Goal: Information Seeking & Learning: Learn about a topic

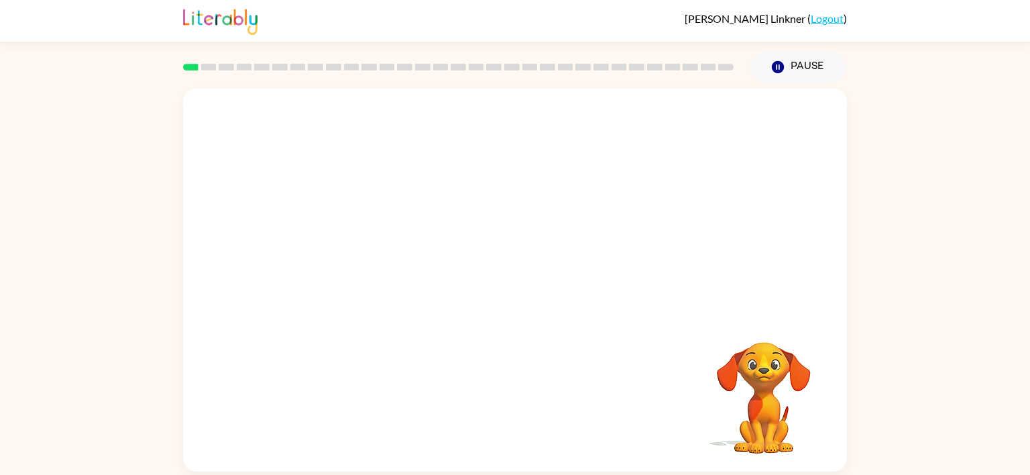
click at [390, 244] on video "Your browser must support playing .mp4 files to use Literably. Please try using…" at bounding box center [515, 201] width 664 height 225
click at [379, 249] on video "Your browser must support playing .mp4 files to use Literably. Please try using…" at bounding box center [515, 201] width 664 height 225
click at [598, 297] on video "Your browser must support playing .mp4 files to use Literably. Please try using…" at bounding box center [515, 201] width 664 height 225
click at [649, 242] on video "Your browser must support playing .mp4 files to use Literably. Please try using…" at bounding box center [515, 201] width 664 height 225
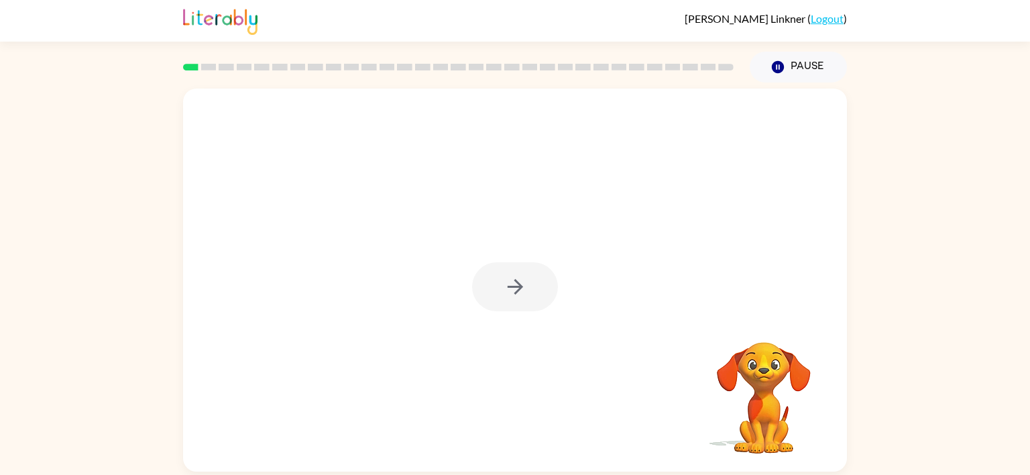
click at [536, 274] on div at bounding box center [515, 286] width 86 height 49
click at [522, 286] on icon "button" at bounding box center [515, 286] width 23 height 23
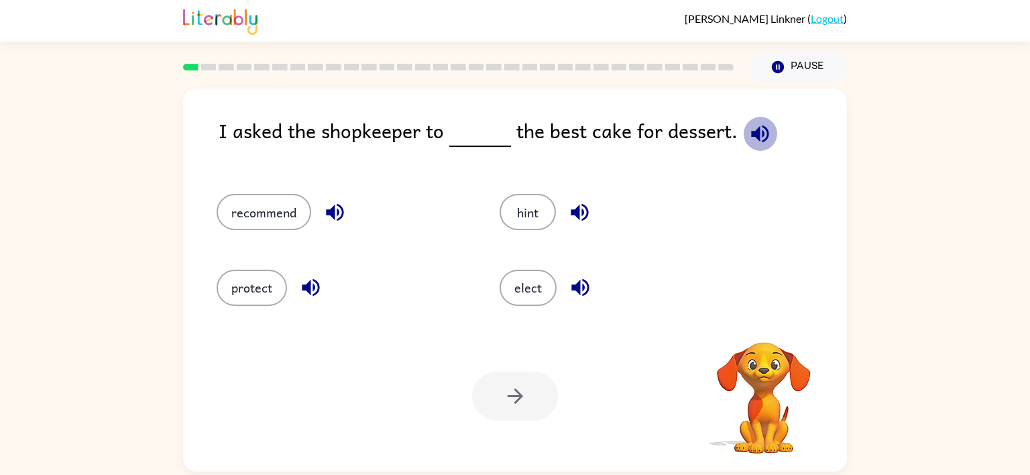
click at [748, 138] on icon "button" at bounding box center [759, 133] width 23 height 23
click at [258, 212] on button "recommend" at bounding box center [264, 212] width 95 height 36
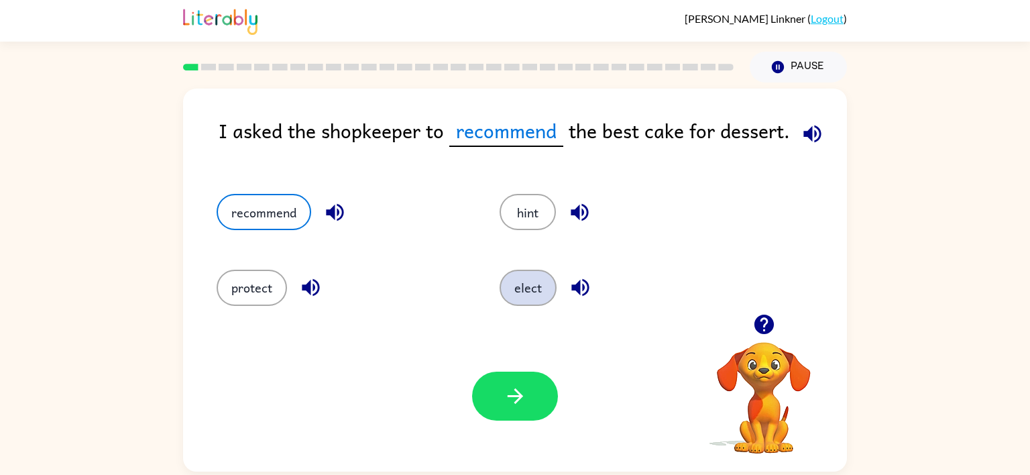
click at [545, 292] on button "elect" at bounding box center [528, 288] width 57 height 36
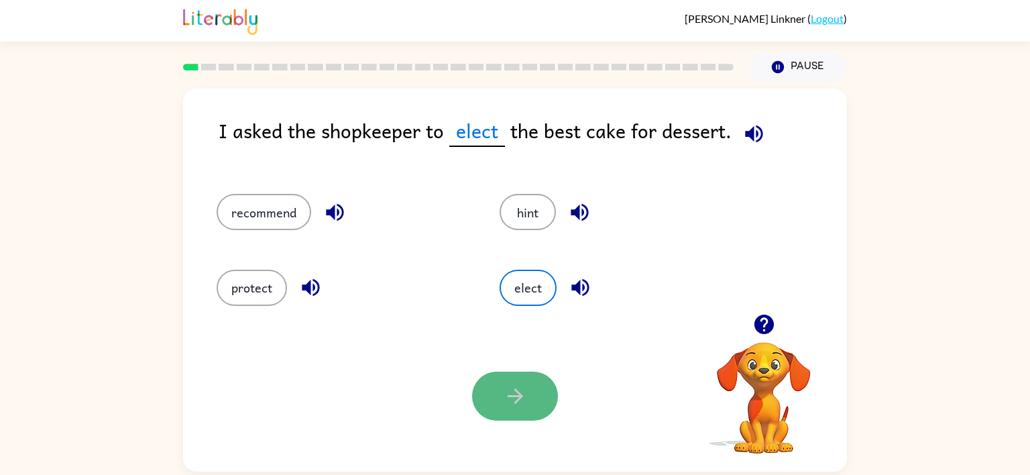
click at [490, 400] on button "button" at bounding box center [515, 396] width 86 height 49
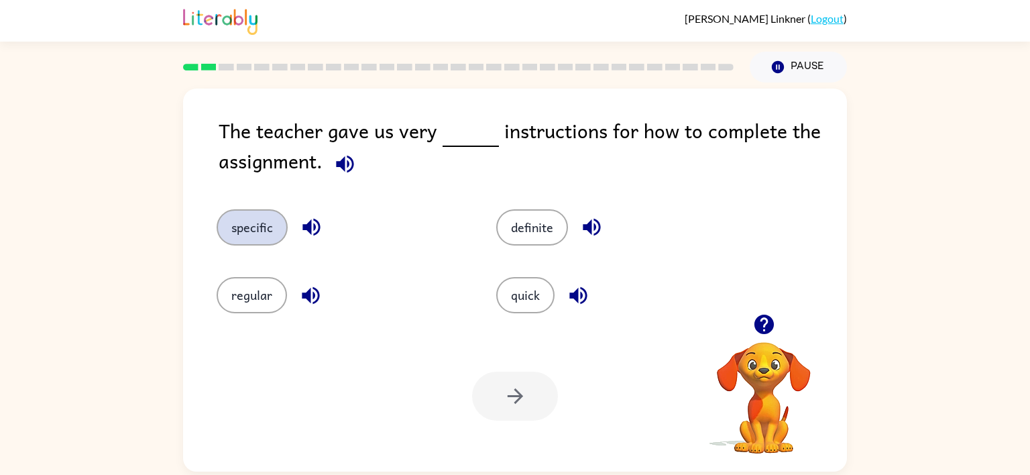
click at [233, 229] on button "specific" at bounding box center [252, 227] width 71 height 36
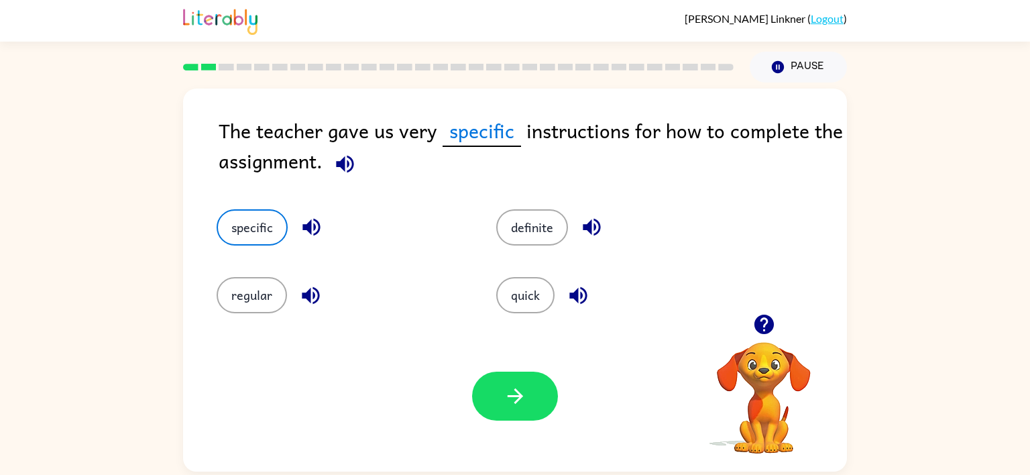
click at [339, 156] on icon "button" at bounding box center [344, 163] width 23 height 23
click at [538, 407] on button "button" at bounding box center [515, 396] width 86 height 49
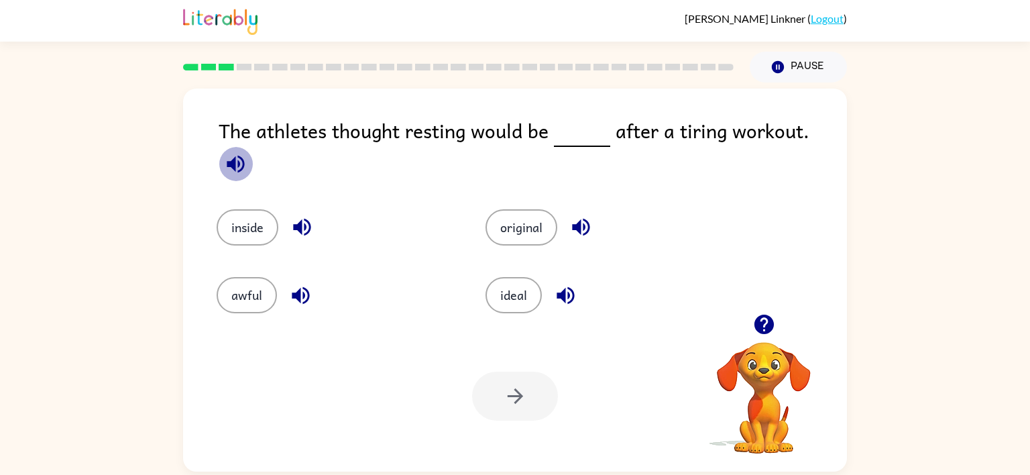
click at [244, 155] on icon "button" at bounding box center [235, 163] width 17 height 17
click at [526, 285] on button "ideal" at bounding box center [514, 295] width 56 height 36
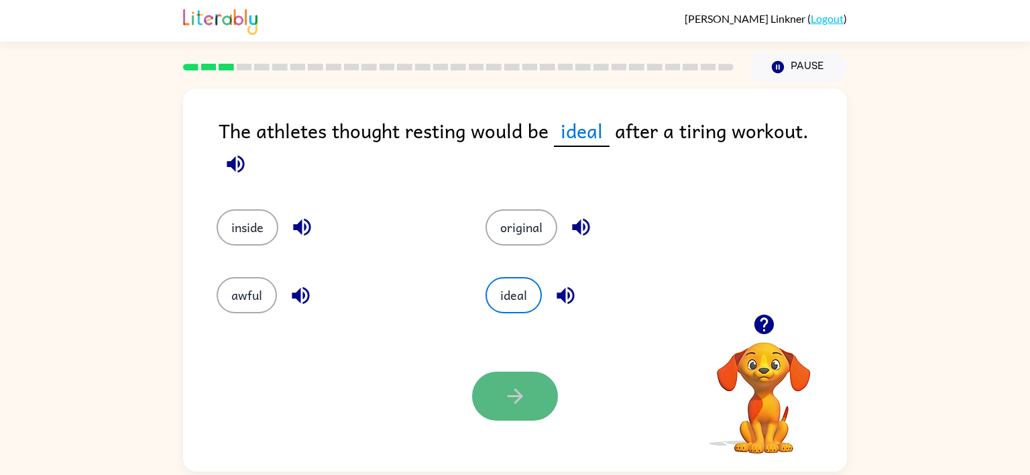
click at [521, 382] on button "button" at bounding box center [515, 396] width 86 height 49
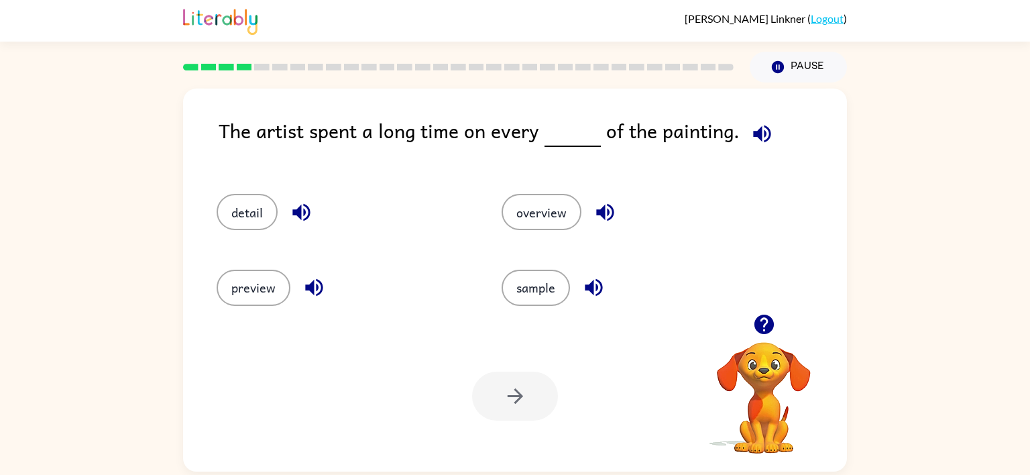
click at [742, 122] on span at bounding box center [760, 130] width 40 height 30
click at [750, 127] on icon "button" at bounding box center [761, 133] width 23 height 23
click at [235, 204] on button "detail" at bounding box center [247, 212] width 61 height 36
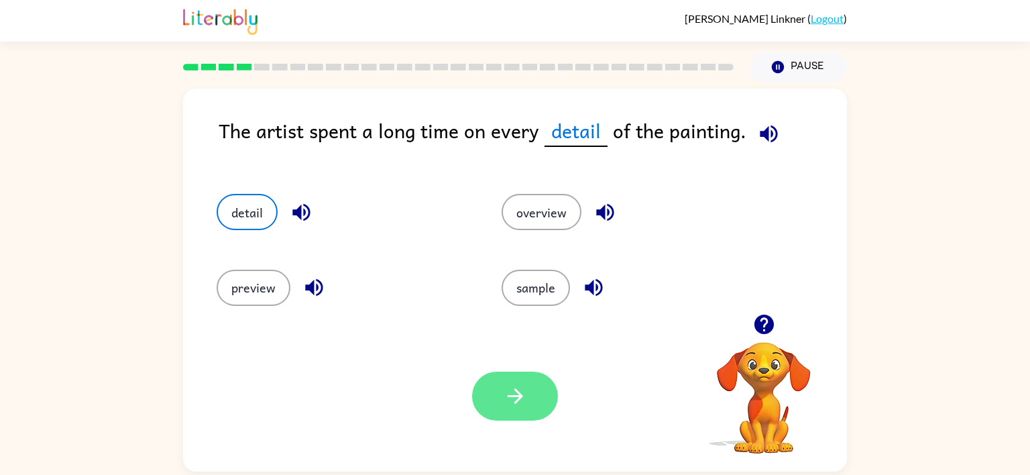
click at [534, 416] on button "button" at bounding box center [515, 396] width 86 height 49
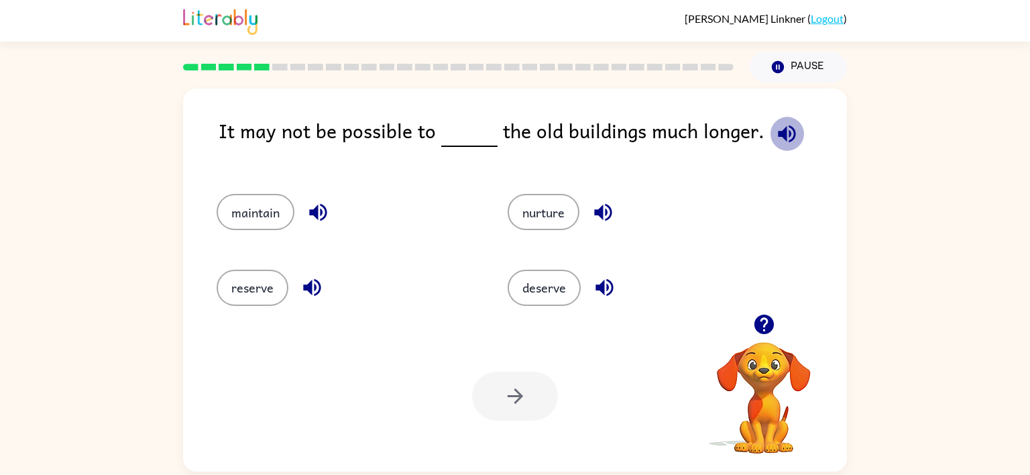
click at [770, 142] on button "button" at bounding box center [787, 134] width 34 height 34
click at [253, 213] on button "maintain" at bounding box center [256, 212] width 78 height 36
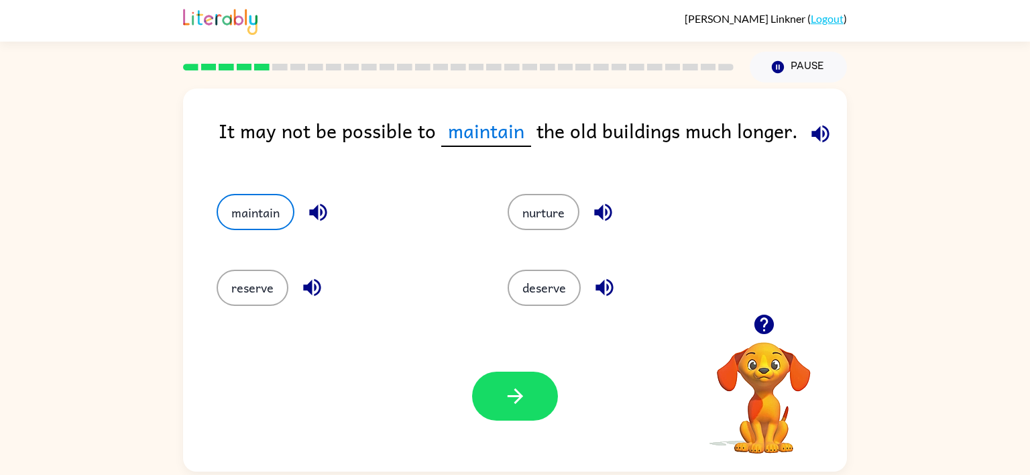
click at [520, 391] on icon "button" at bounding box center [515, 395] width 23 height 23
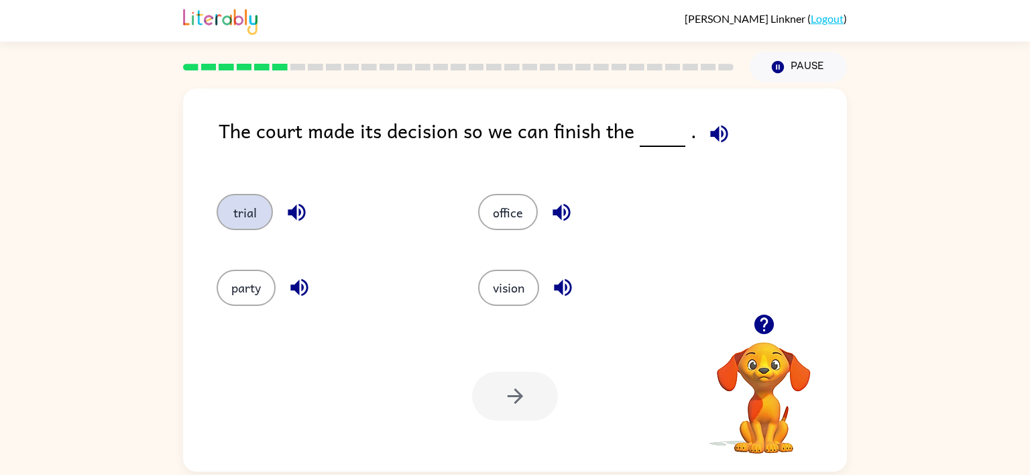
click at [243, 212] on button "trial" at bounding box center [245, 212] width 56 height 36
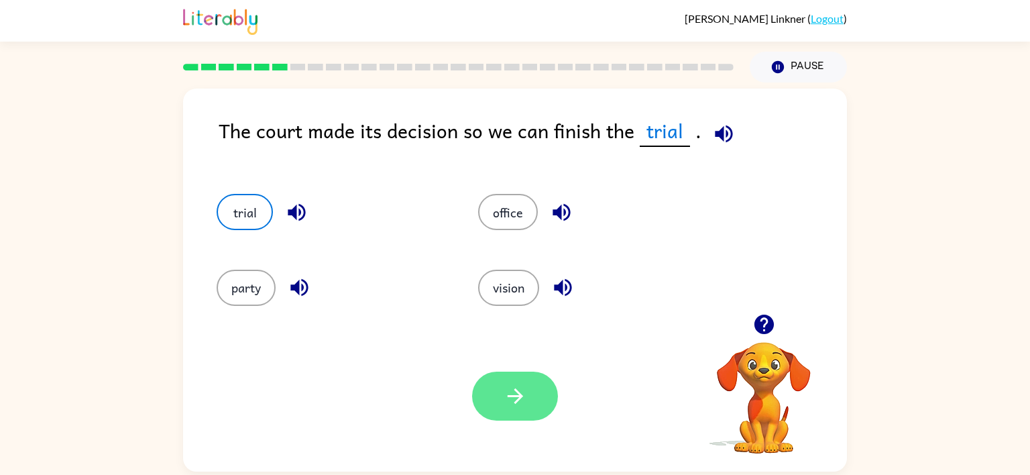
click at [504, 381] on button "button" at bounding box center [515, 396] width 86 height 49
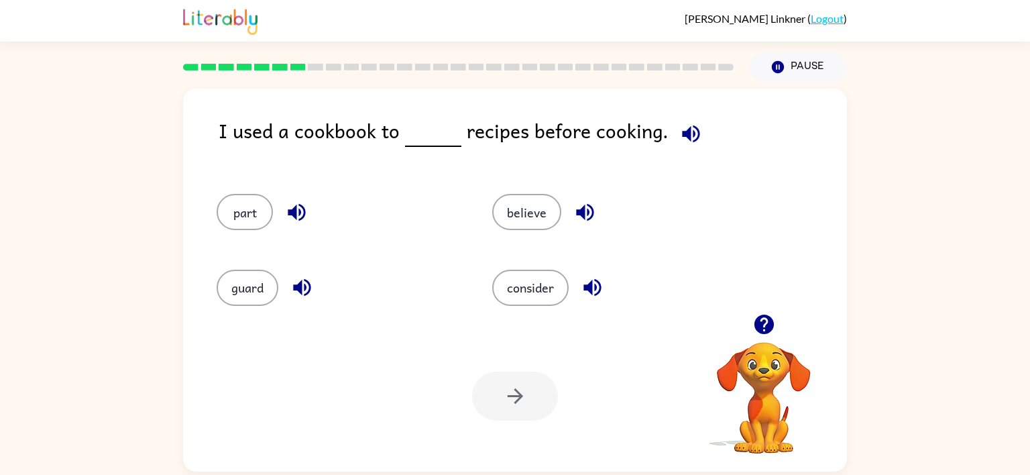
click at [682, 131] on icon "button" at bounding box center [690, 133] width 17 height 17
click at [691, 127] on icon "button" at bounding box center [690, 133] width 23 height 23
click at [674, 117] on button "button" at bounding box center [691, 134] width 34 height 34
click at [262, 219] on button "part" at bounding box center [245, 212] width 56 height 36
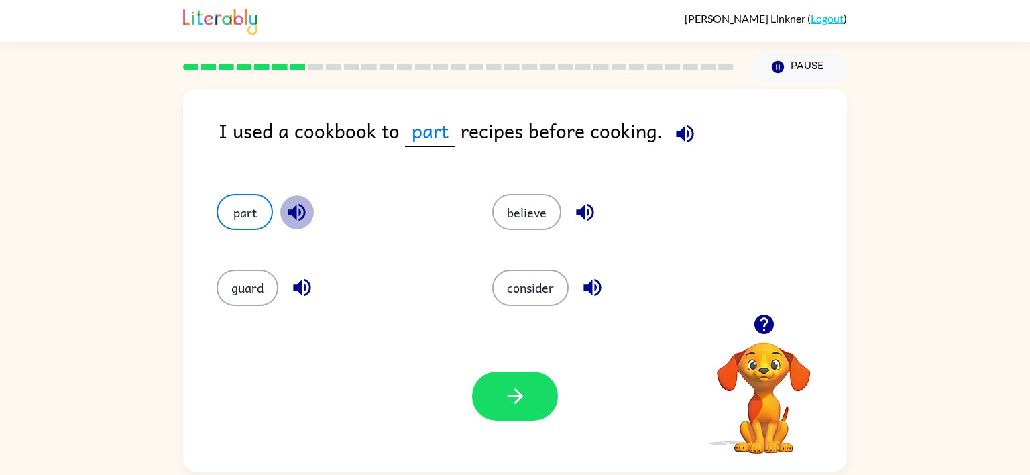
click at [291, 205] on icon "button" at bounding box center [296, 212] width 23 height 23
click at [526, 199] on button "believe" at bounding box center [526, 212] width 69 height 36
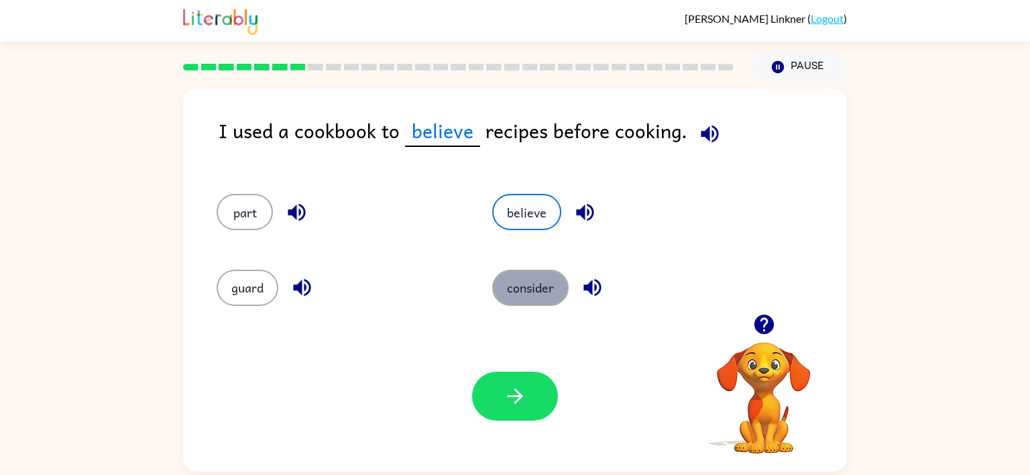
click at [516, 294] on button "consider" at bounding box center [530, 288] width 76 height 36
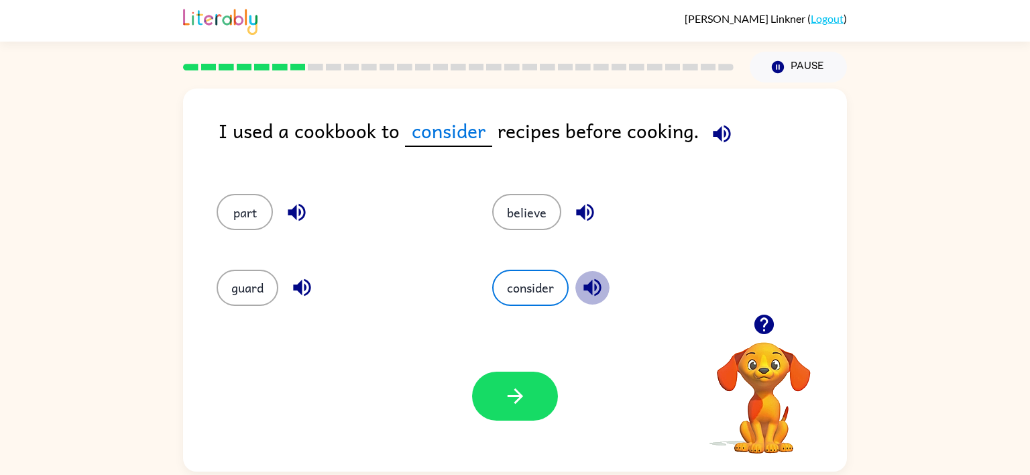
click at [585, 280] on icon "button" at bounding box center [592, 287] width 23 height 23
click at [517, 388] on icon "button" at bounding box center [515, 395] width 23 height 23
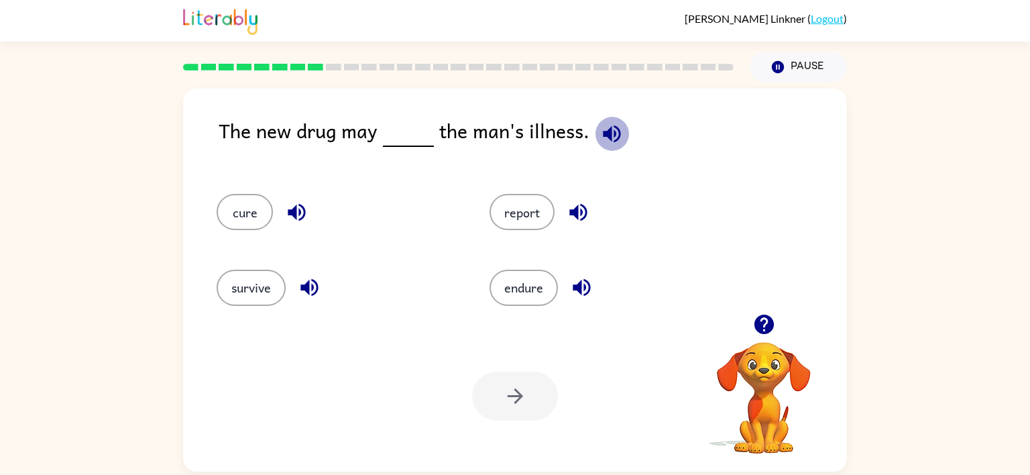
click at [603, 131] on icon "button" at bounding box center [611, 133] width 17 height 17
click at [252, 211] on button "cure" at bounding box center [245, 212] width 56 height 36
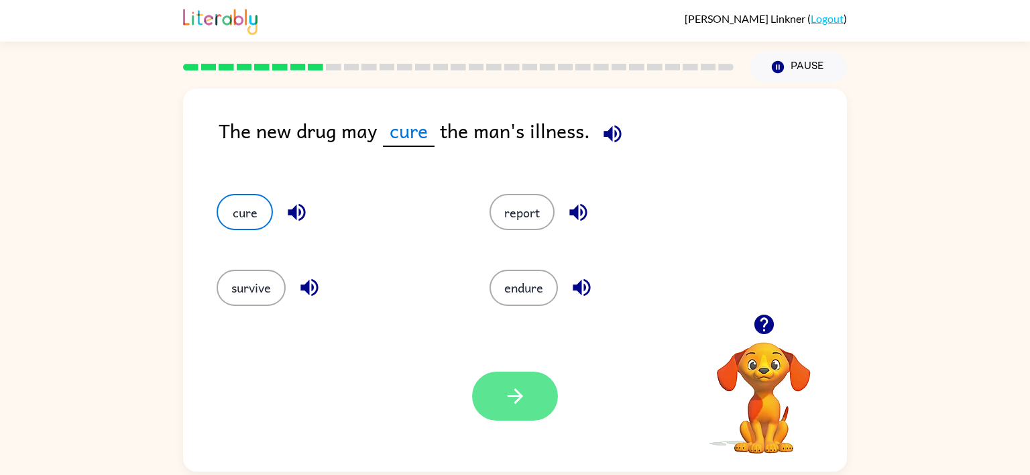
click at [508, 413] on button "button" at bounding box center [515, 396] width 86 height 49
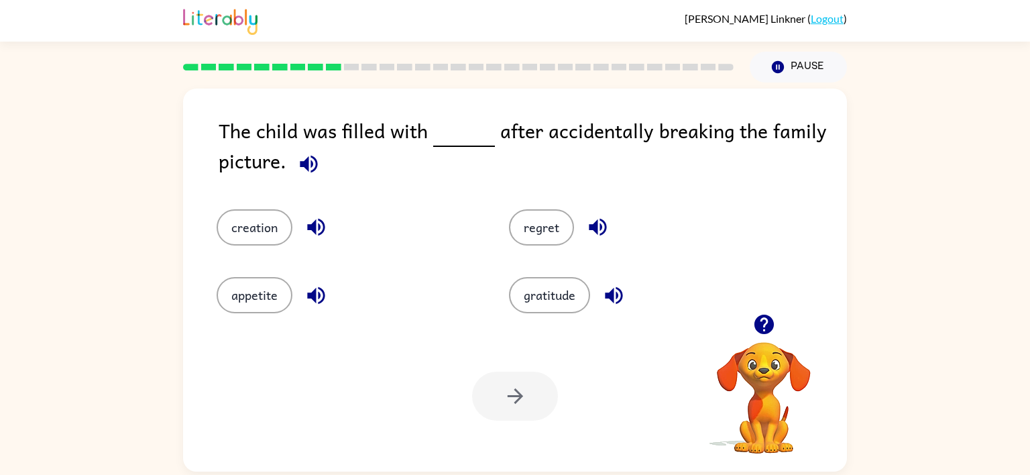
click at [312, 151] on button "button" at bounding box center [309, 164] width 34 height 34
click at [545, 227] on button "regret" at bounding box center [541, 227] width 65 height 36
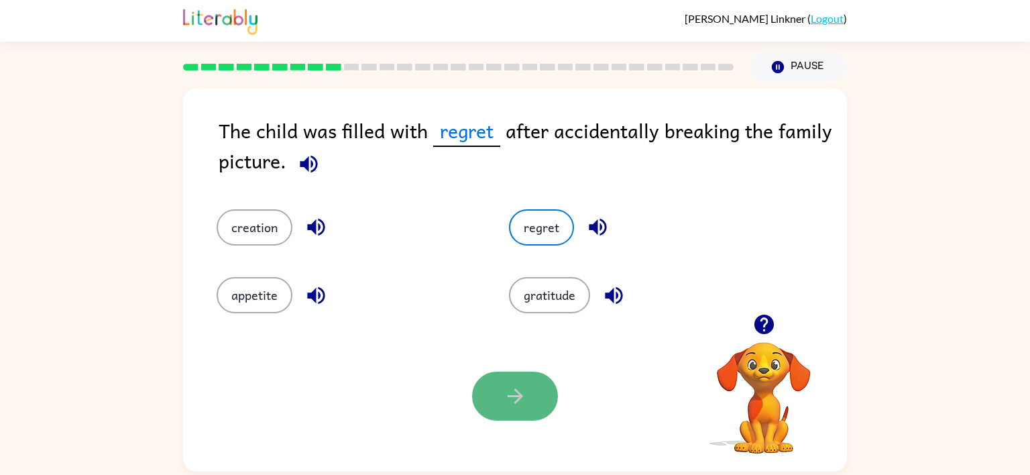
click at [484, 397] on button "button" at bounding box center [515, 396] width 86 height 49
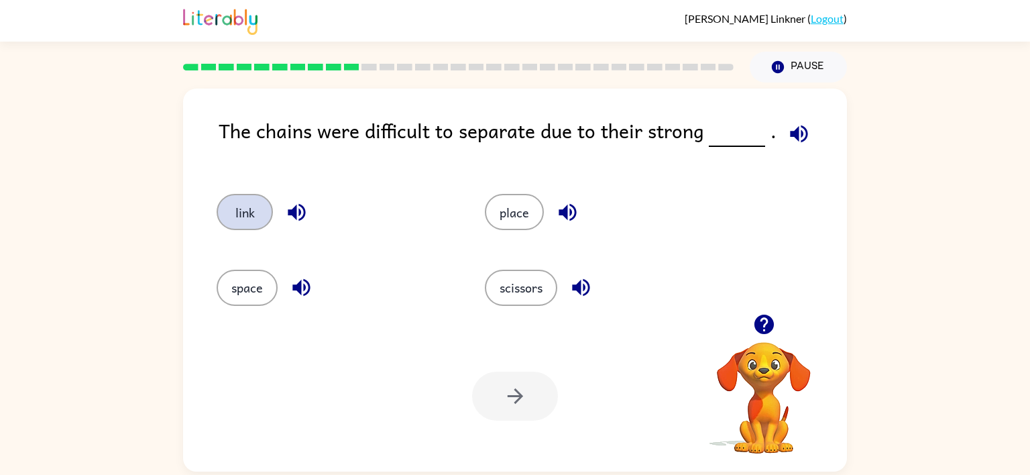
click at [266, 211] on button "link" at bounding box center [245, 212] width 56 height 36
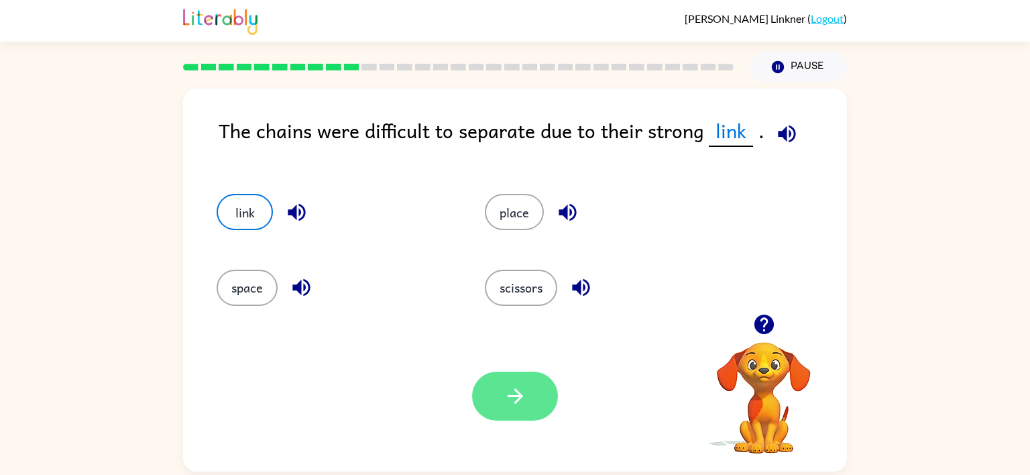
click at [498, 413] on button "button" at bounding box center [515, 396] width 86 height 49
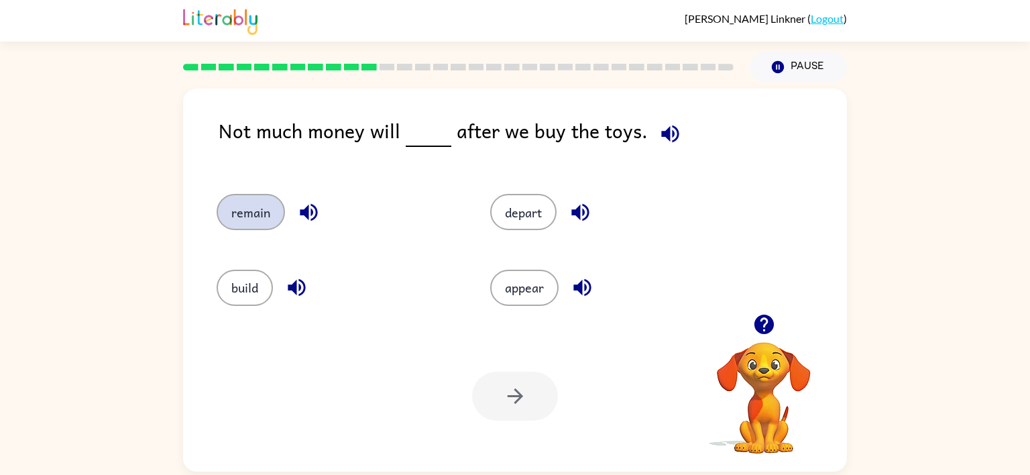
click at [251, 217] on button "remain" at bounding box center [251, 212] width 68 height 36
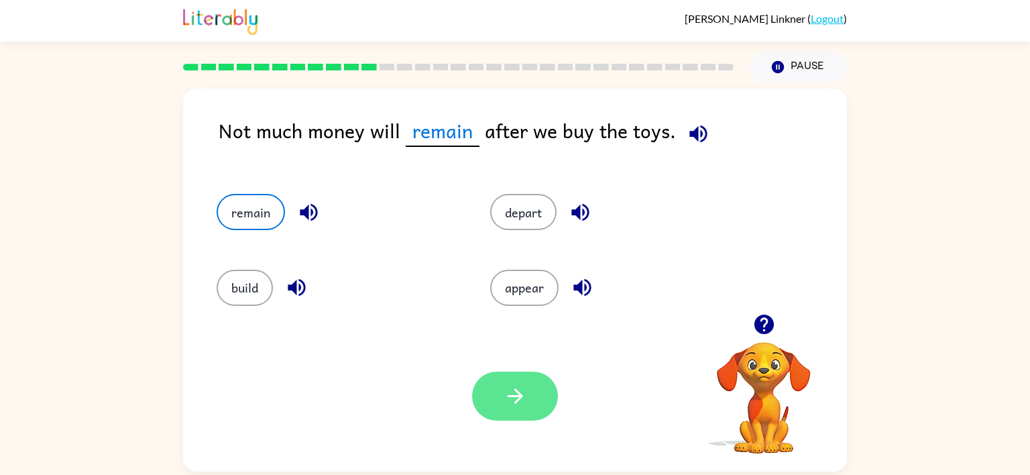
click at [523, 403] on icon "button" at bounding box center [515, 395] width 23 height 23
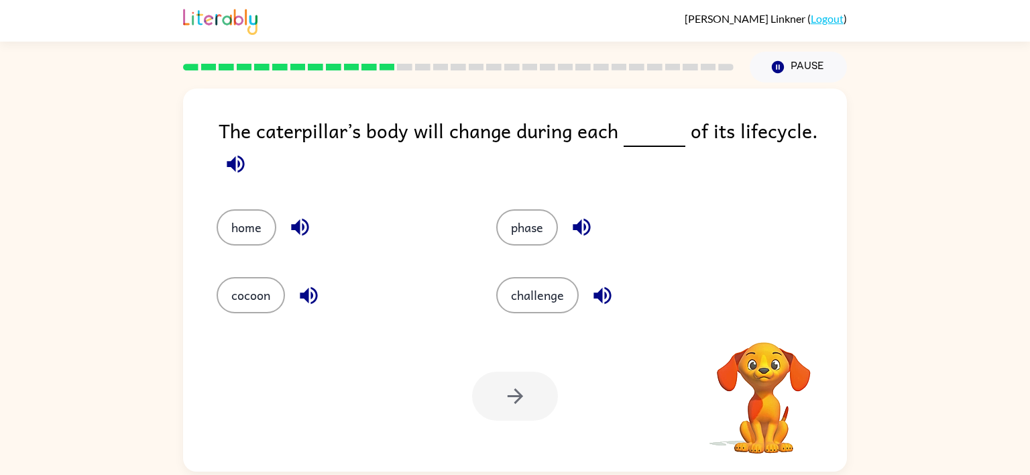
click at [237, 180] on button "button" at bounding box center [236, 164] width 34 height 34
click at [237, 178] on button "button" at bounding box center [236, 164] width 34 height 34
click at [233, 178] on button "button" at bounding box center [236, 164] width 34 height 34
click at [239, 168] on icon "button" at bounding box center [235, 163] width 23 height 23
click at [224, 174] on icon "button" at bounding box center [235, 163] width 23 height 23
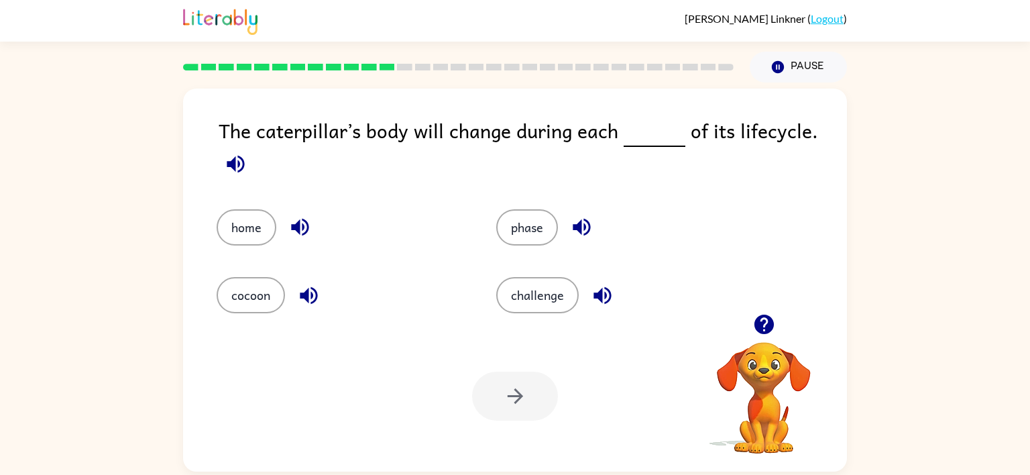
click at [221, 170] on button "button" at bounding box center [236, 164] width 34 height 34
click at [228, 169] on icon "button" at bounding box center [235, 163] width 23 height 23
click at [518, 231] on button "phase" at bounding box center [527, 227] width 62 height 36
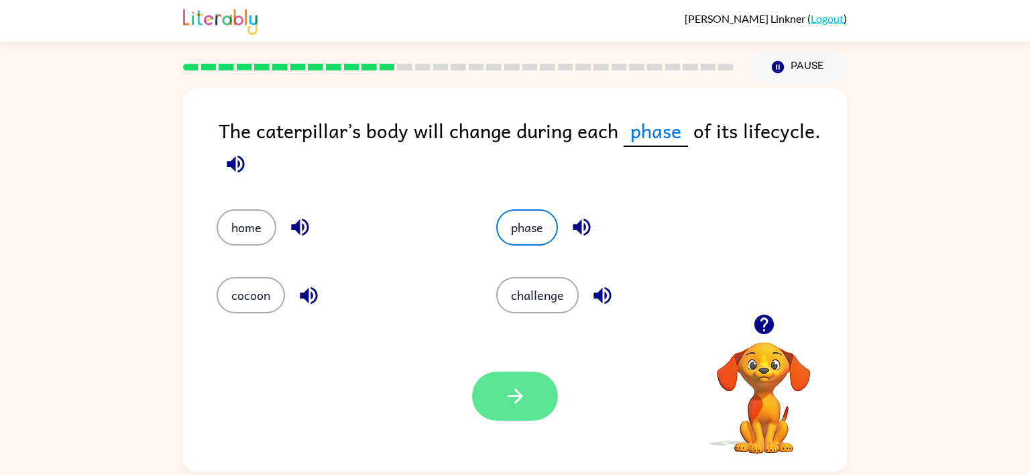
click at [511, 405] on icon "button" at bounding box center [515, 395] width 23 height 23
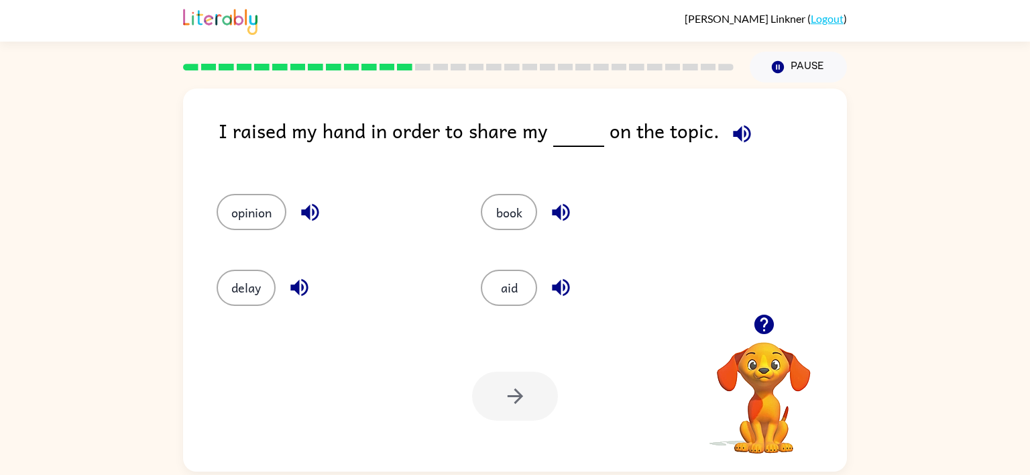
click at [323, 131] on div "I raised my hand in order to share my on the topic." at bounding box center [533, 141] width 628 height 52
click at [418, 175] on div "opinion" at bounding box center [323, 205] width 264 height 75
click at [469, 128] on div "I raised my hand in order to share my on the topic." at bounding box center [533, 141] width 628 height 52
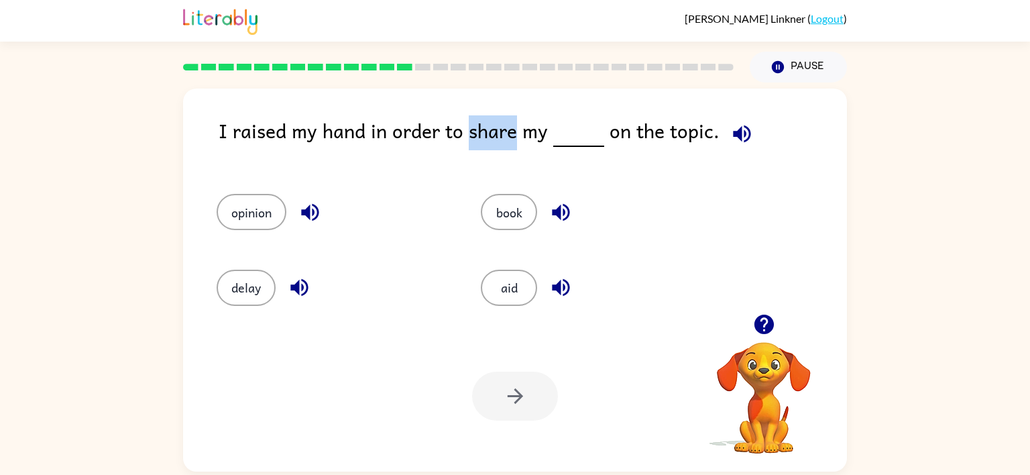
click at [482, 167] on div "I raised my hand in order to share my on the topic." at bounding box center [533, 141] width 628 height 52
click at [231, 212] on button "opinion" at bounding box center [252, 212] width 70 height 36
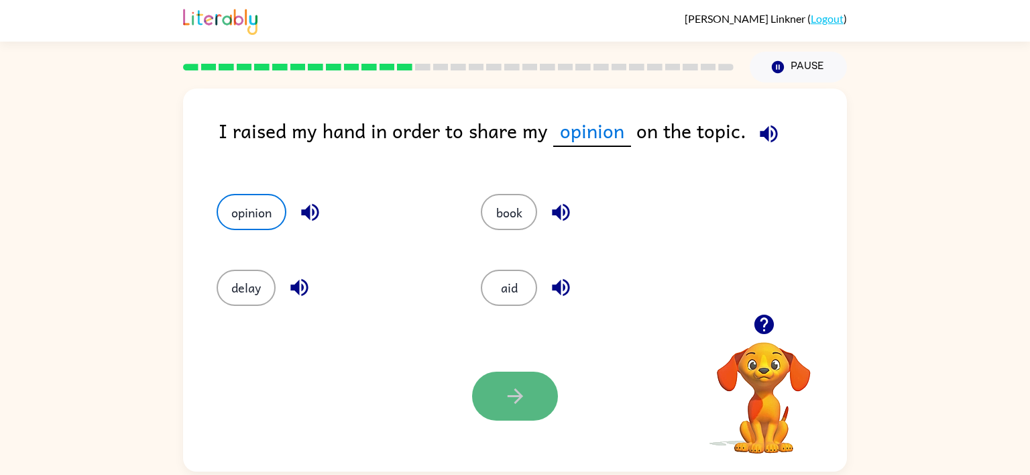
click at [496, 394] on button "button" at bounding box center [515, 396] width 86 height 49
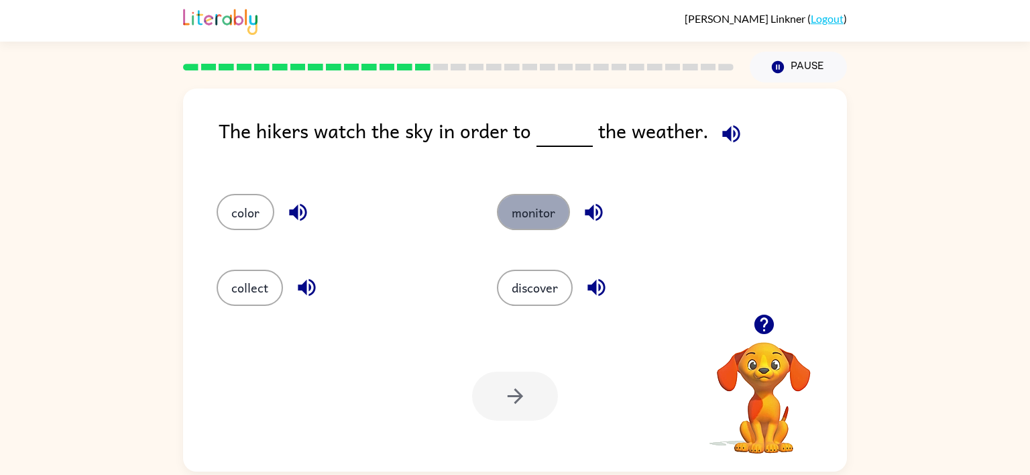
click at [500, 210] on button "monitor" at bounding box center [533, 212] width 73 height 36
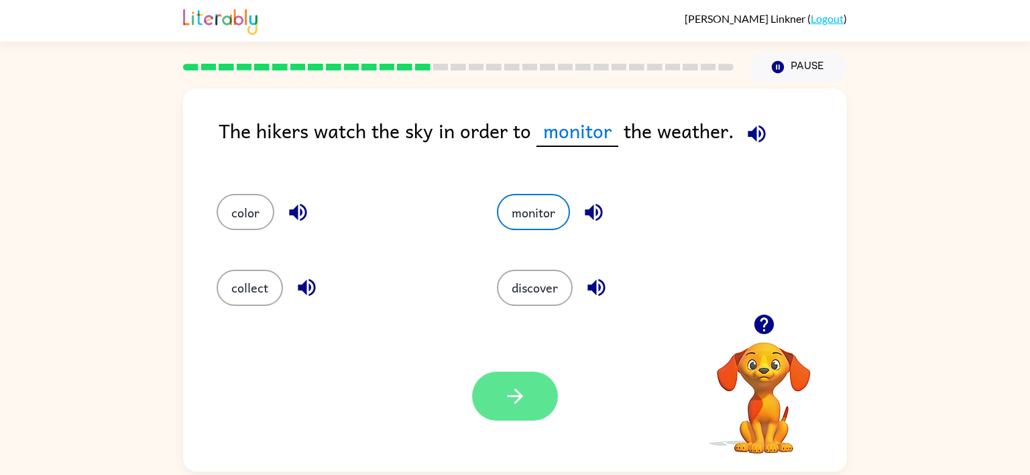
click at [531, 401] on button "button" at bounding box center [515, 396] width 86 height 49
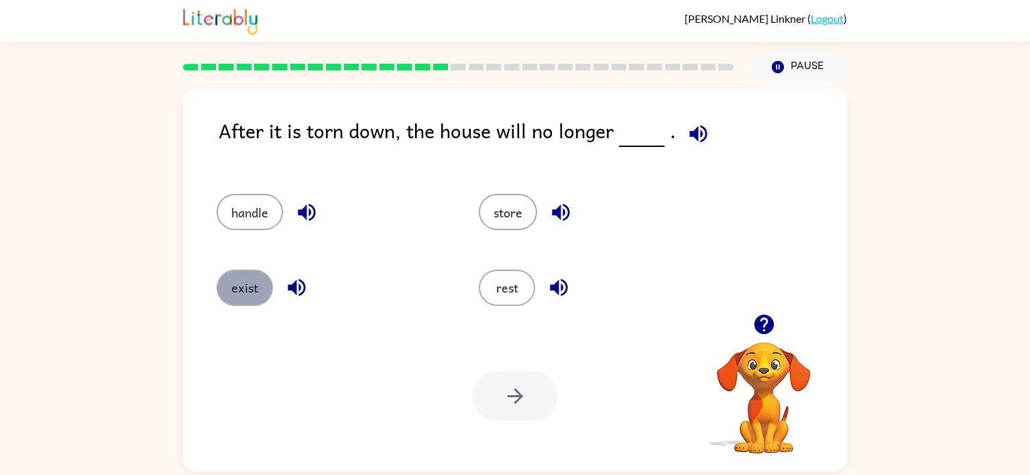
click at [241, 293] on button "exist" at bounding box center [245, 288] width 56 height 36
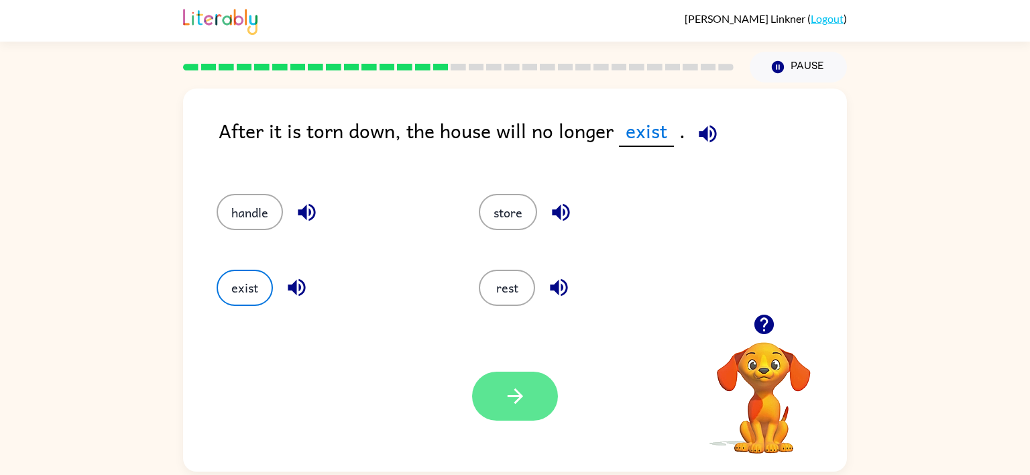
click at [502, 398] on button "button" at bounding box center [515, 396] width 86 height 49
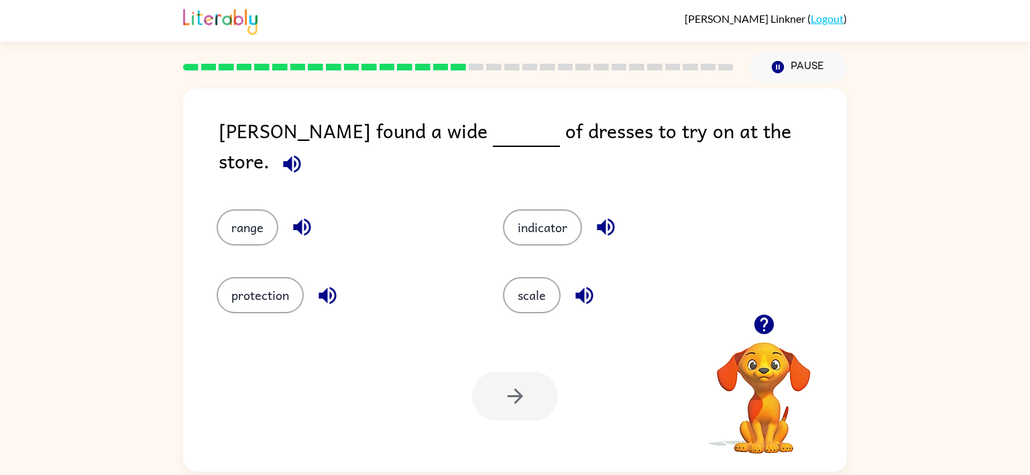
click at [336, 284] on icon "button" at bounding box center [327, 295] width 23 height 23
click at [304, 152] on icon "button" at bounding box center [291, 163] width 23 height 23
click at [298, 221] on icon "button" at bounding box center [301, 226] width 23 height 23
click at [255, 215] on button "range" at bounding box center [248, 227] width 62 height 36
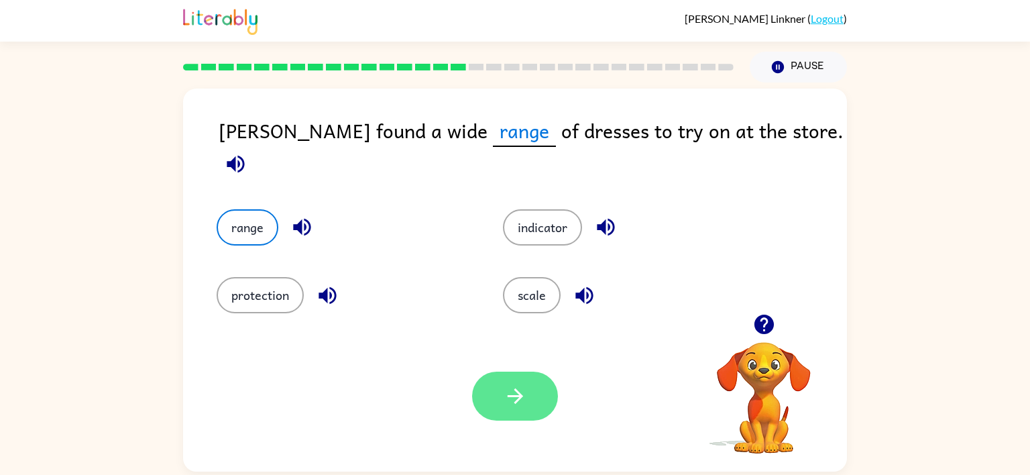
click at [539, 401] on button "button" at bounding box center [515, 396] width 86 height 49
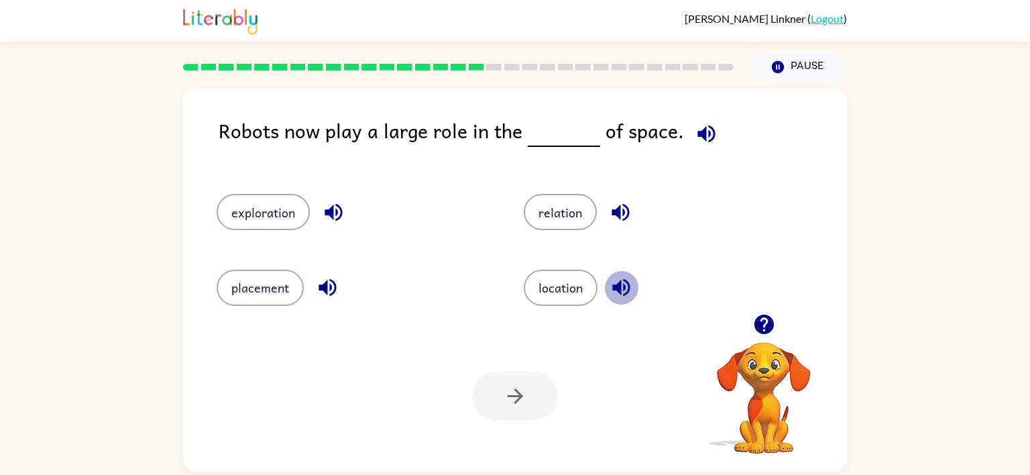
click at [616, 286] on icon "button" at bounding box center [620, 287] width 17 height 17
click at [628, 211] on icon "button" at bounding box center [620, 212] width 23 height 23
click at [340, 214] on icon "button" at bounding box center [333, 212] width 17 height 17
click at [270, 277] on button "placement" at bounding box center [260, 288] width 87 height 36
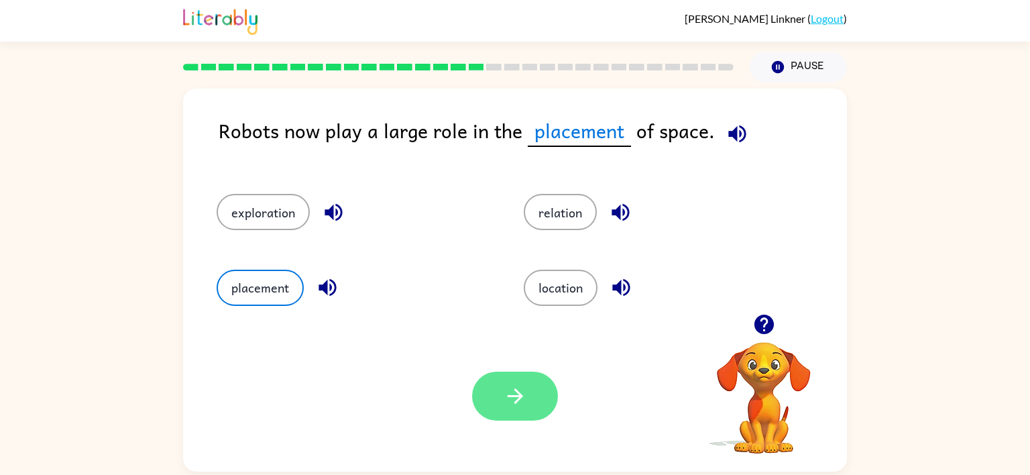
click at [510, 399] on icon "button" at bounding box center [515, 395] width 23 height 23
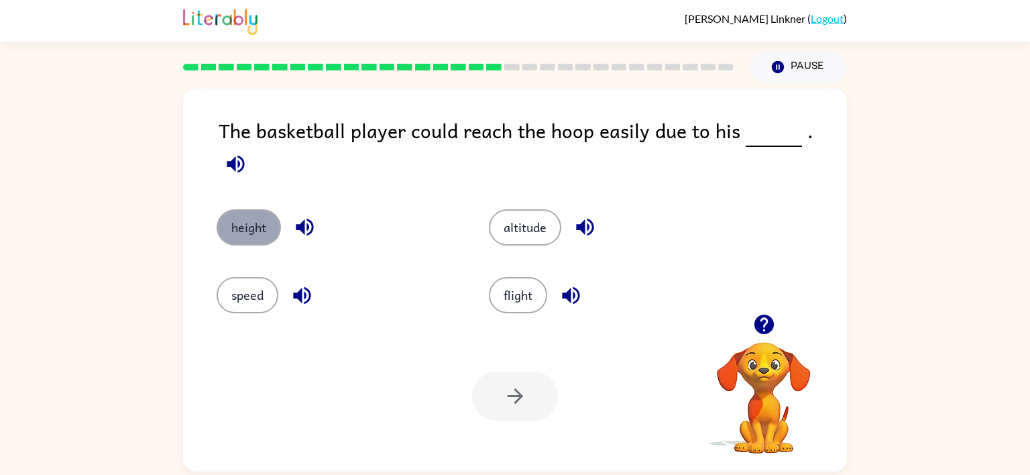
click at [219, 209] on button "height" at bounding box center [249, 227] width 64 height 36
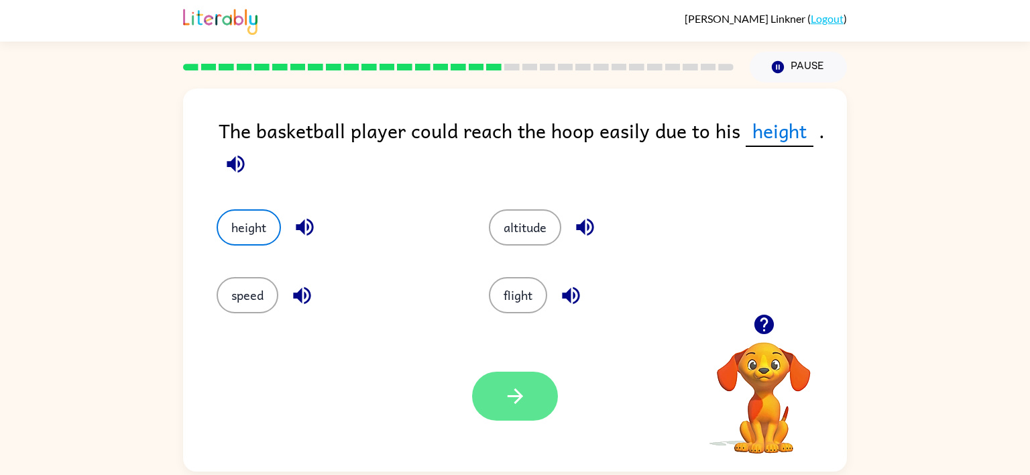
click at [551, 405] on button "button" at bounding box center [515, 396] width 86 height 49
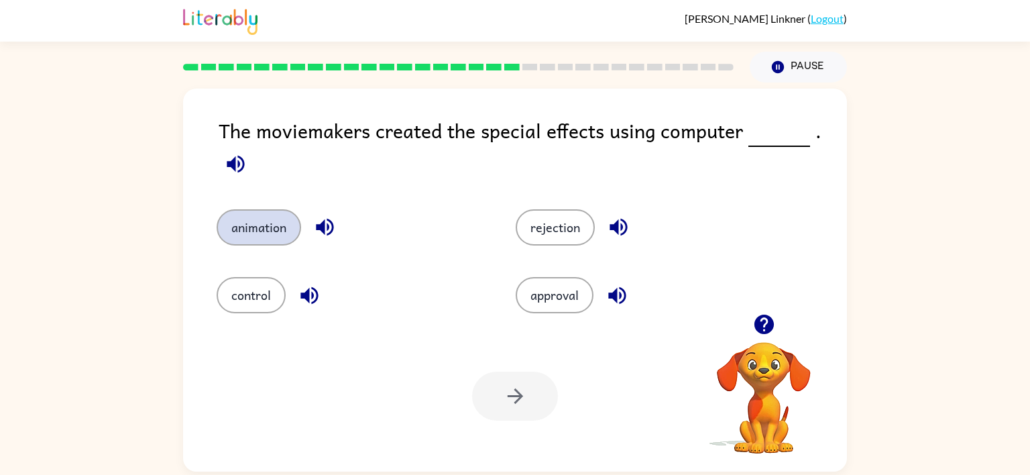
click at [272, 217] on button "animation" at bounding box center [259, 227] width 84 height 36
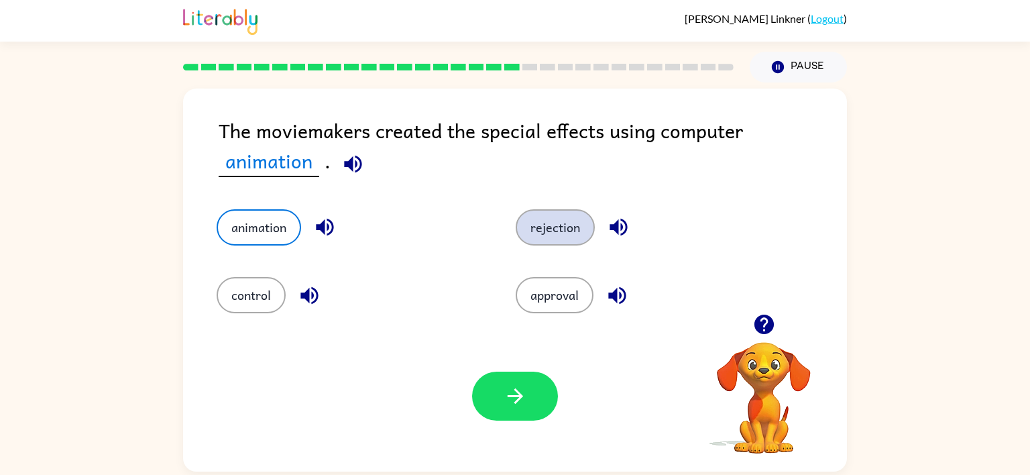
click at [555, 233] on button "rejection" at bounding box center [555, 227] width 79 height 36
click at [555, 231] on button "rejection" at bounding box center [555, 227] width 79 height 36
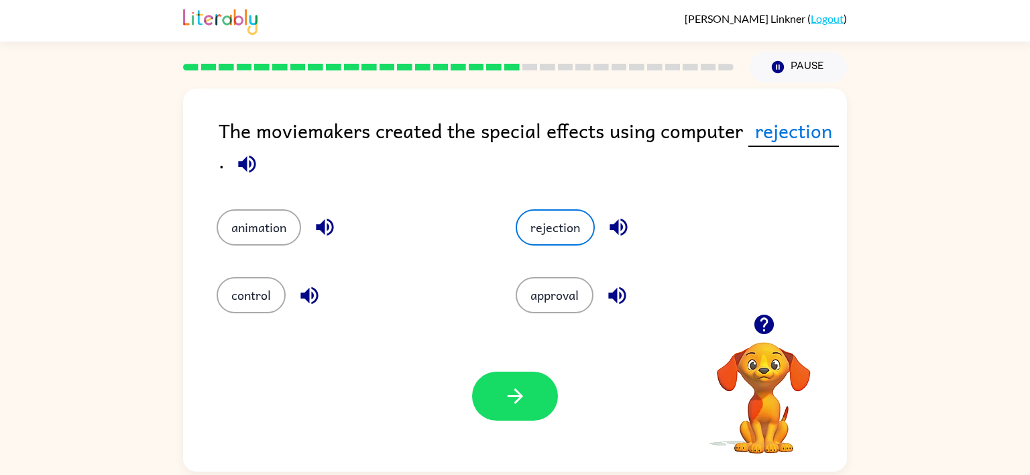
click at [610, 239] on icon "button" at bounding box center [618, 226] width 23 height 23
click at [567, 302] on button "approval" at bounding box center [555, 295] width 78 height 36
click at [602, 303] on button "button" at bounding box center [617, 295] width 34 height 34
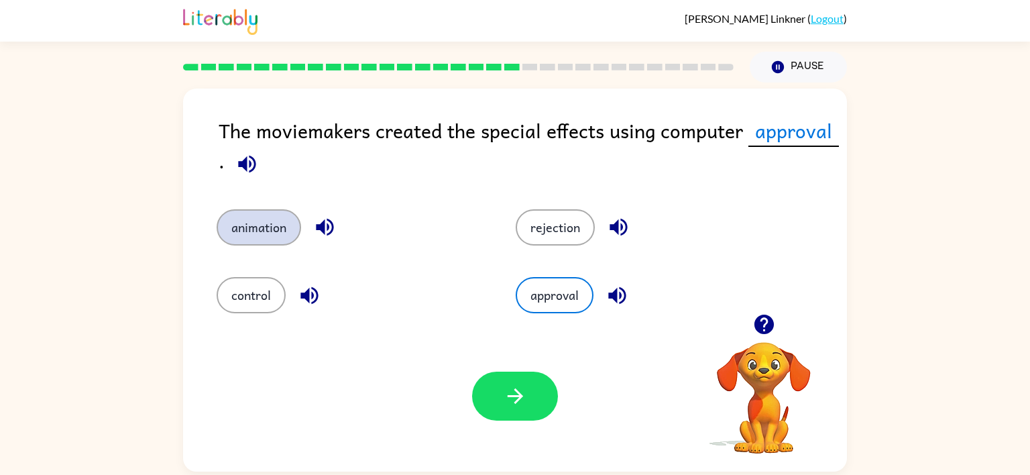
click at [274, 241] on button "animation" at bounding box center [259, 227] width 84 height 36
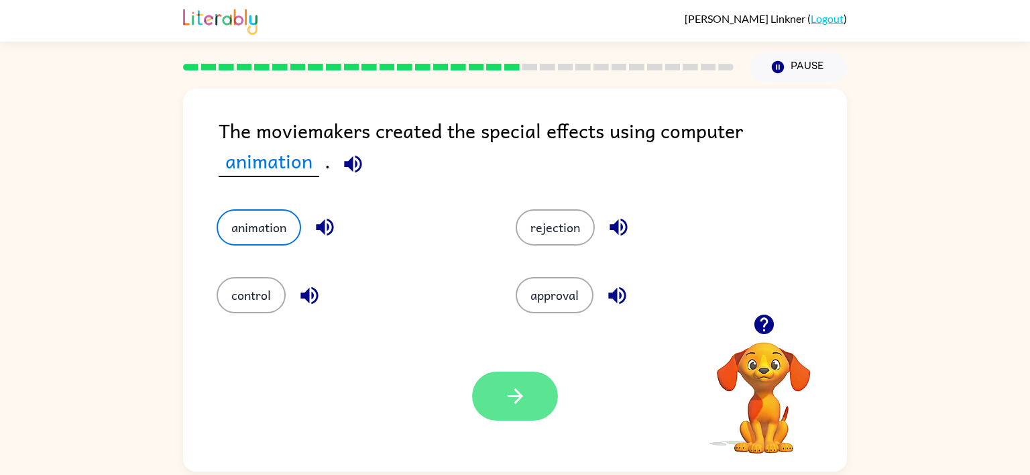
click at [494, 408] on button "button" at bounding box center [515, 396] width 86 height 49
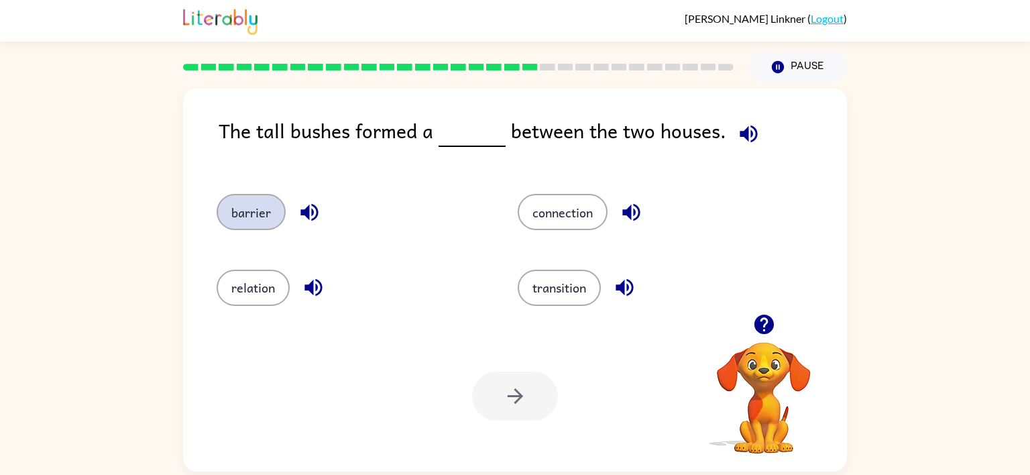
click at [235, 223] on button "barrier" at bounding box center [251, 212] width 69 height 36
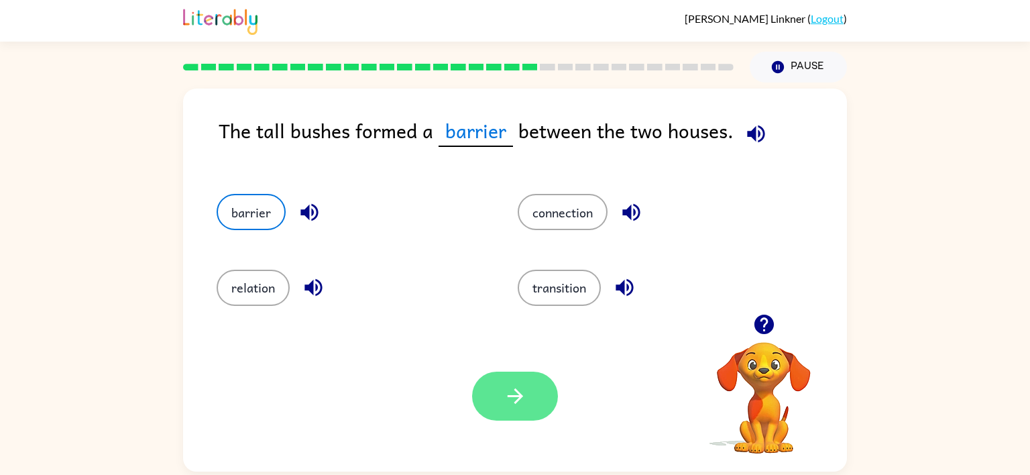
click at [518, 399] on icon "button" at bounding box center [514, 395] width 15 height 15
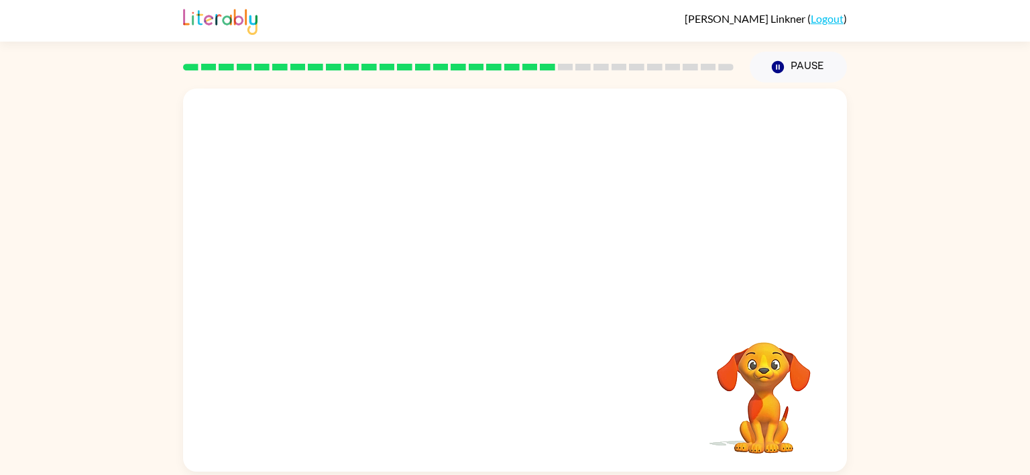
click at [377, 271] on video "Your browser must support playing .mp4 files to use Literably. Please try using…" at bounding box center [515, 201] width 664 height 225
drag, startPoint x: 376, startPoint y: 270, endPoint x: 409, endPoint y: 262, distance: 34.0
click at [409, 262] on video "Your browser must support playing .mp4 files to use Literably. Please try using…" at bounding box center [515, 201] width 664 height 225
click at [496, 290] on button "button" at bounding box center [515, 286] width 86 height 49
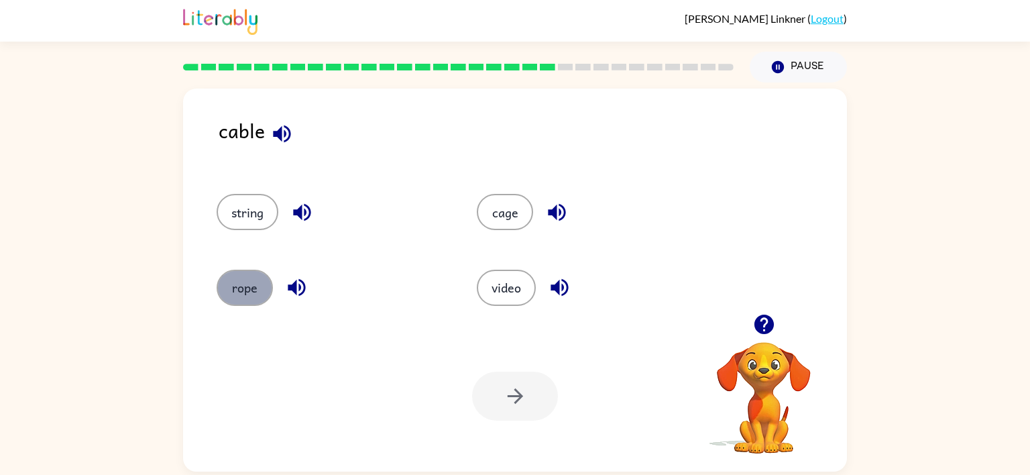
click at [262, 290] on button "rope" at bounding box center [245, 288] width 56 height 36
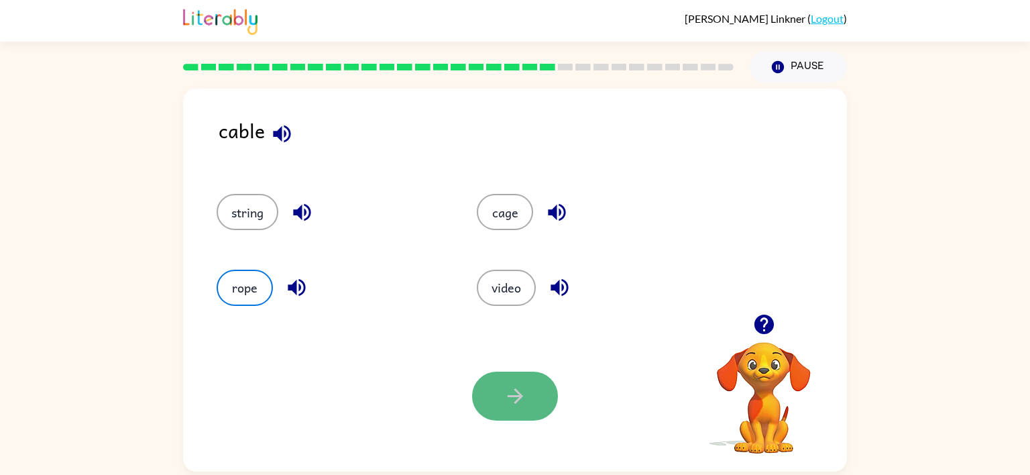
click at [477, 383] on button "button" at bounding box center [515, 396] width 86 height 49
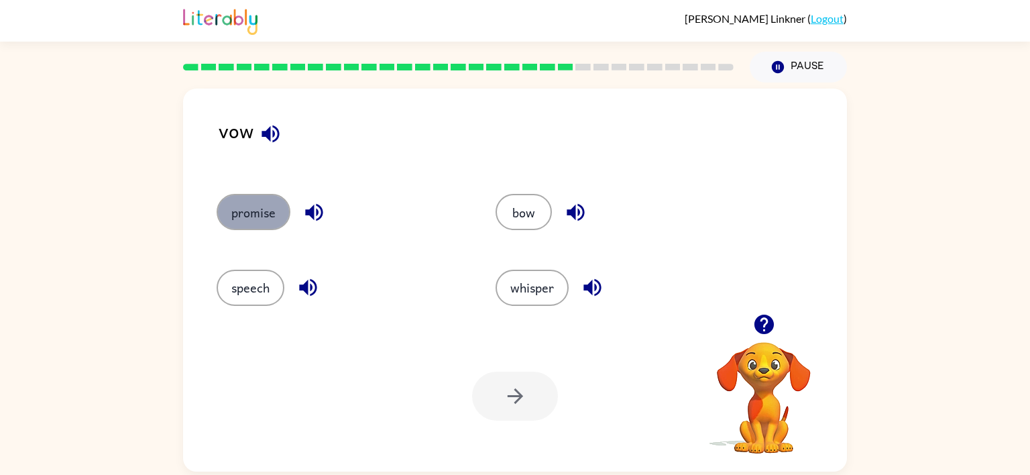
click at [232, 216] on button "promise" at bounding box center [254, 212] width 74 height 36
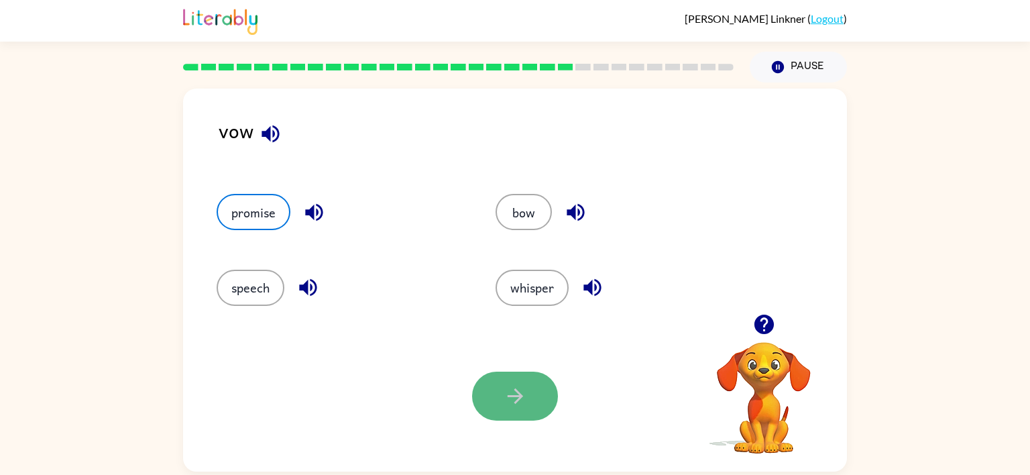
click at [496, 414] on button "button" at bounding box center [515, 396] width 86 height 49
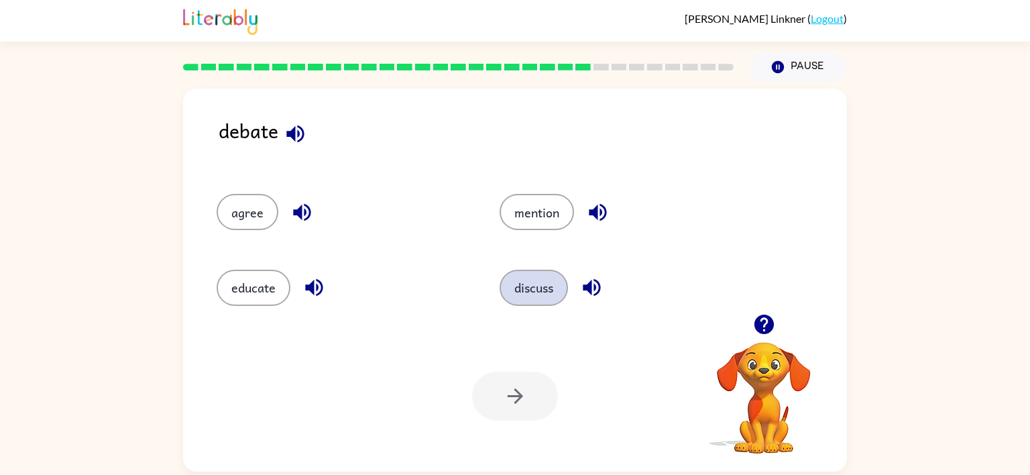
click at [528, 272] on button "discuss" at bounding box center [534, 288] width 68 height 36
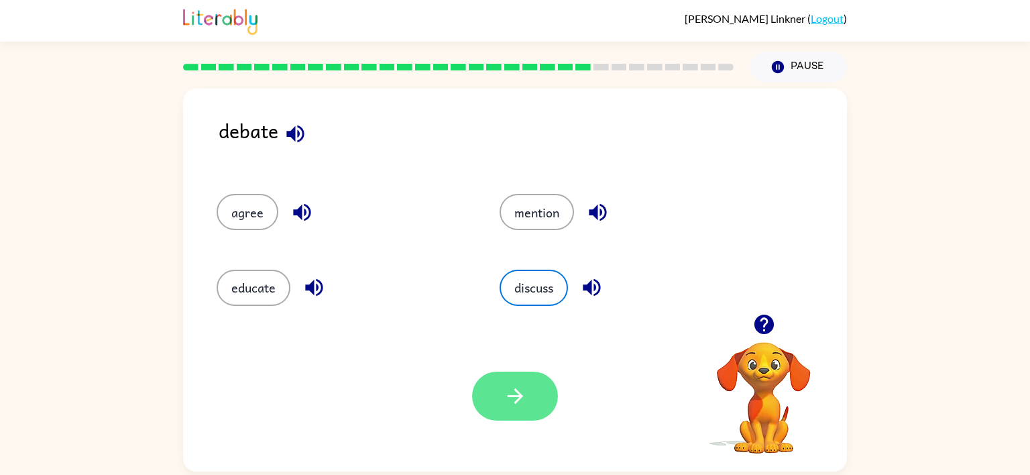
click at [535, 382] on button "button" at bounding box center [515, 396] width 86 height 49
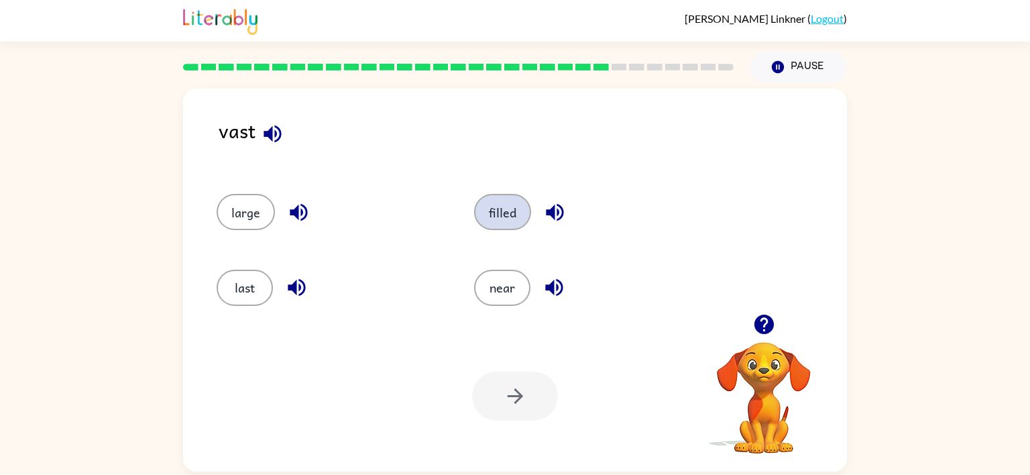
click at [491, 213] on button "filled" at bounding box center [502, 212] width 57 height 36
click at [524, 398] on icon "button" at bounding box center [515, 395] width 23 height 23
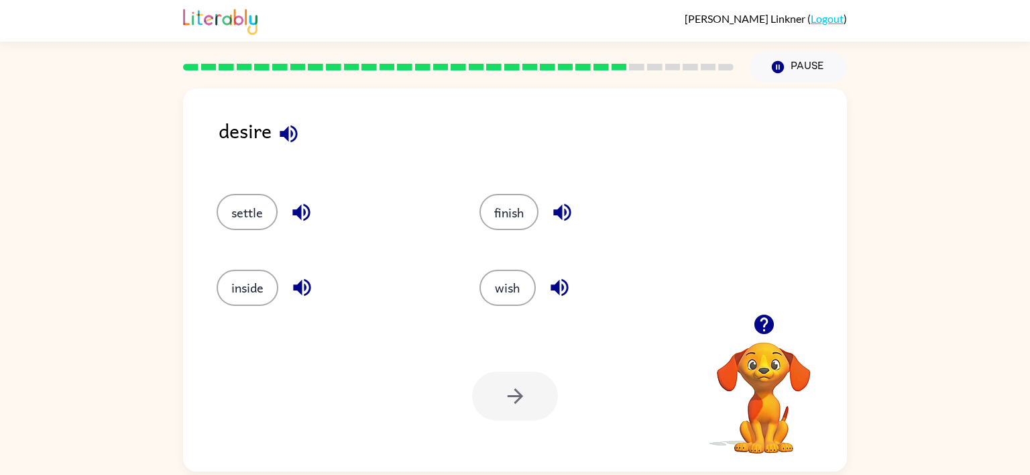
click at [282, 122] on icon "button" at bounding box center [288, 133] width 23 height 23
click at [297, 209] on icon "button" at bounding box center [300, 212] width 17 height 17
click at [292, 282] on icon "button" at bounding box center [301, 287] width 23 height 23
click at [548, 289] on icon "button" at bounding box center [559, 287] width 23 height 23
click at [306, 286] on icon "button" at bounding box center [301, 287] width 17 height 17
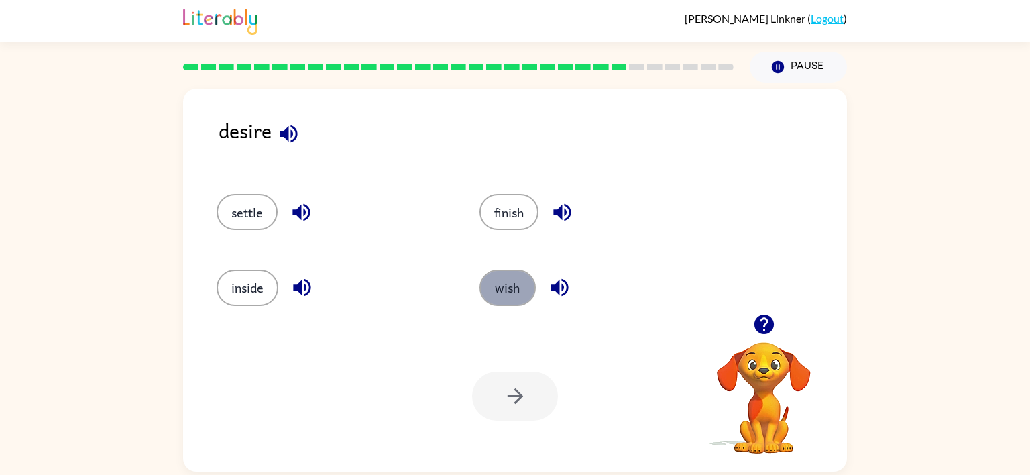
click at [490, 290] on button "wish" at bounding box center [508, 288] width 56 height 36
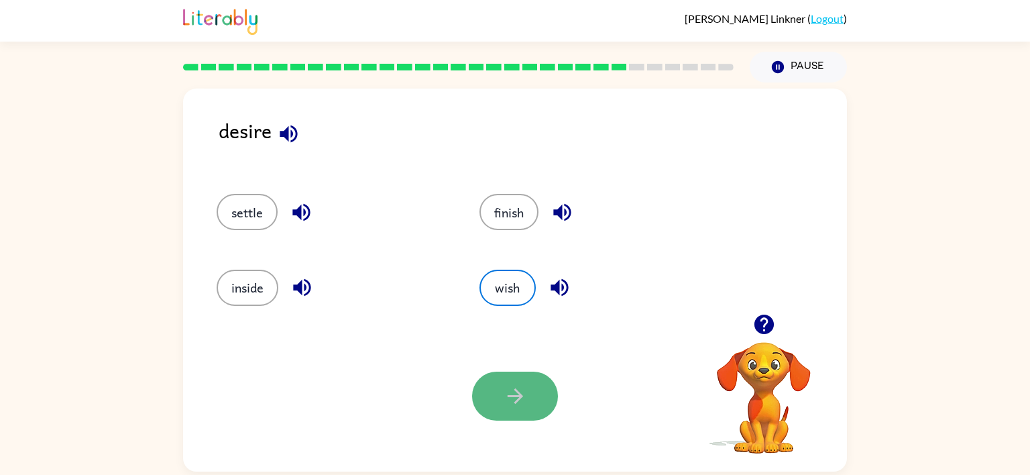
click at [486, 405] on button "button" at bounding box center [515, 396] width 86 height 49
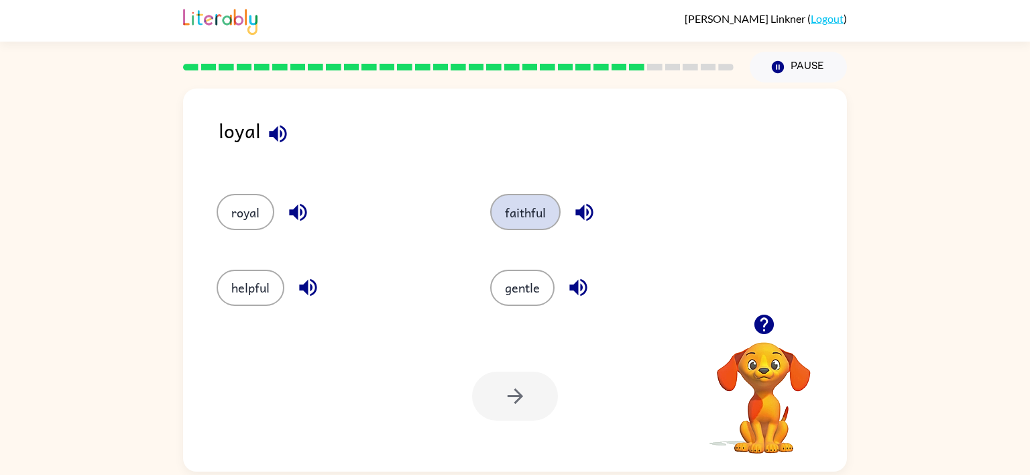
click at [524, 212] on button "faithful" at bounding box center [525, 212] width 70 height 36
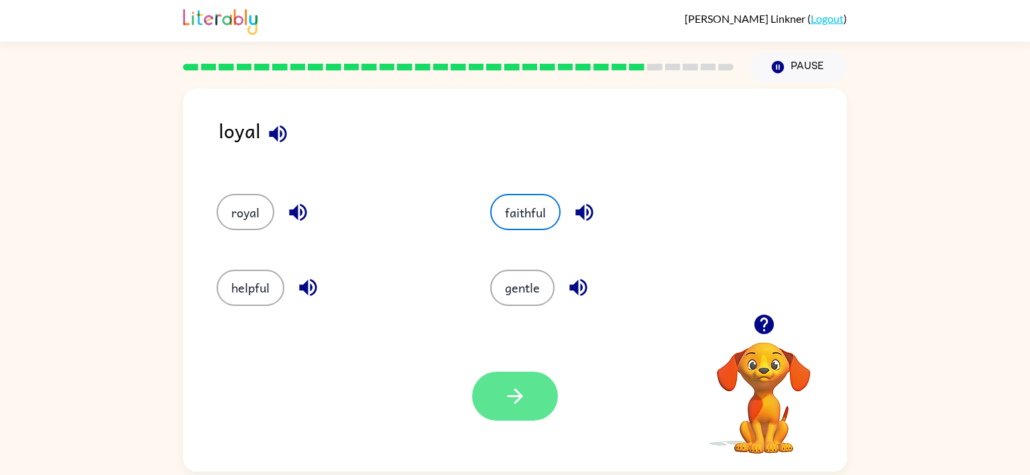
click at [496, 386] on button "button" at bounding box center [515, 396] width 86 height 49
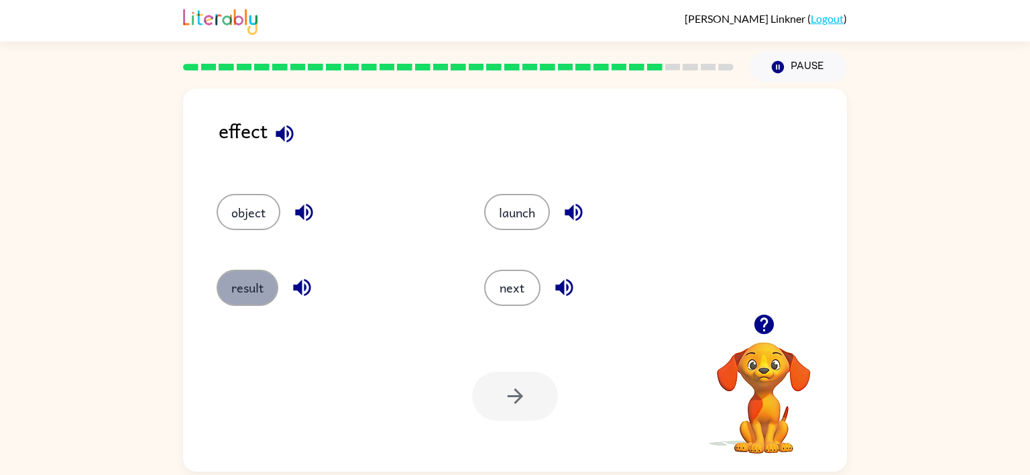
click at [255, 293] on button "result" at bounding box center [248, 288] width 62 height 36
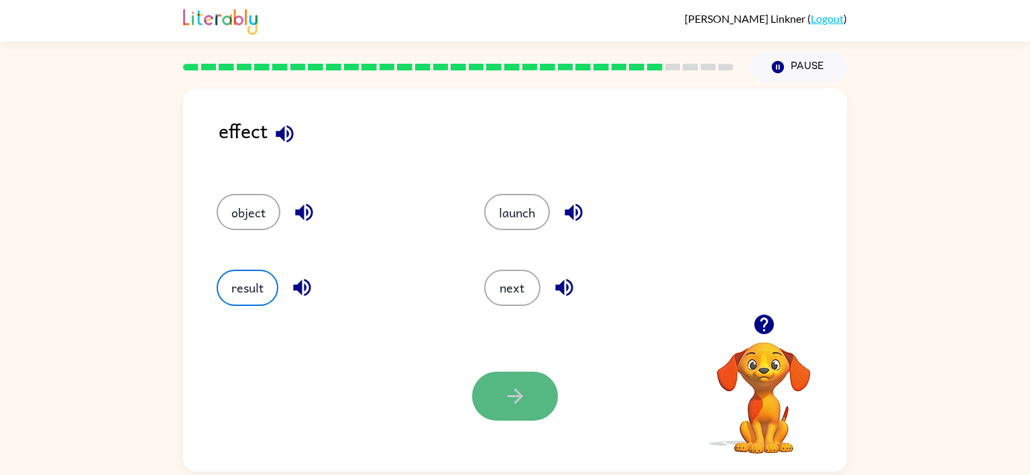
click at [486, 381] on button "button" at bounding box center [515, 396] width 86 height 49
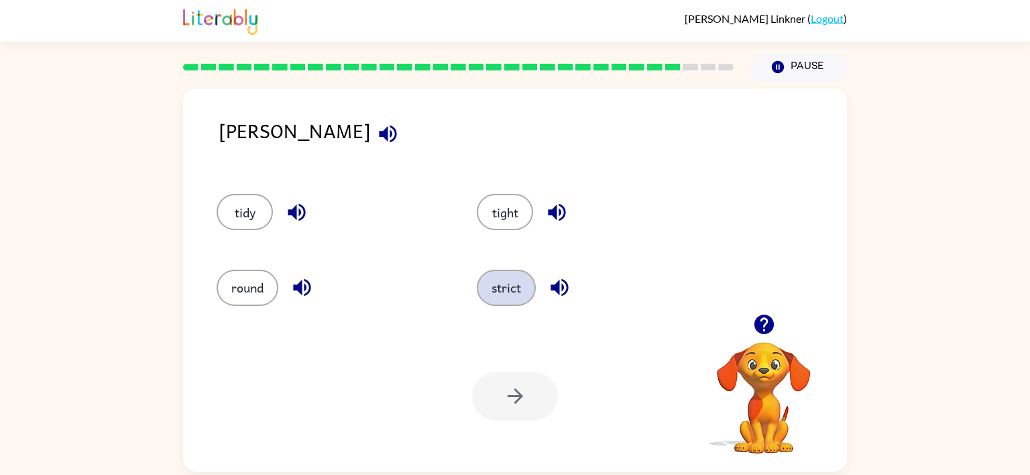
click at [499, 289] on button "strict" at bounding box center [506, 288] width 59 height 36
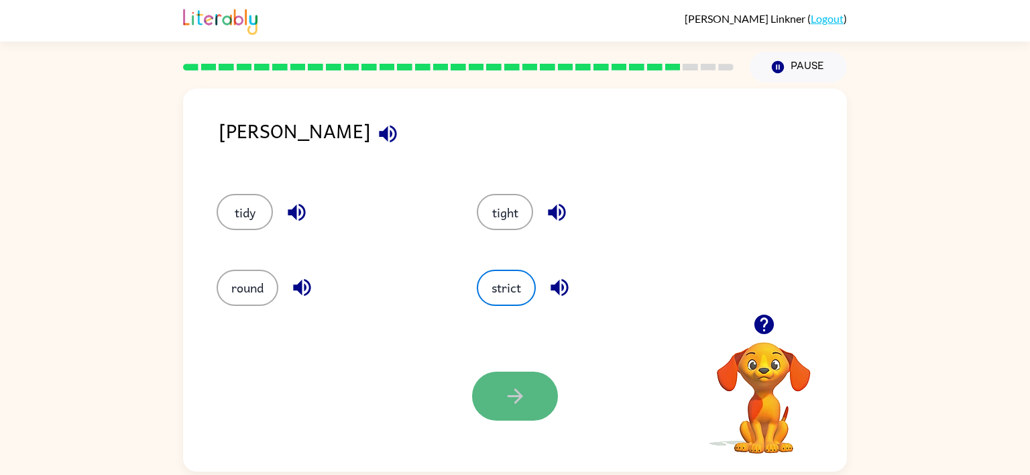
click at [506, 392] on icon "button" at bounding box center [515, 395] width 23 height 23
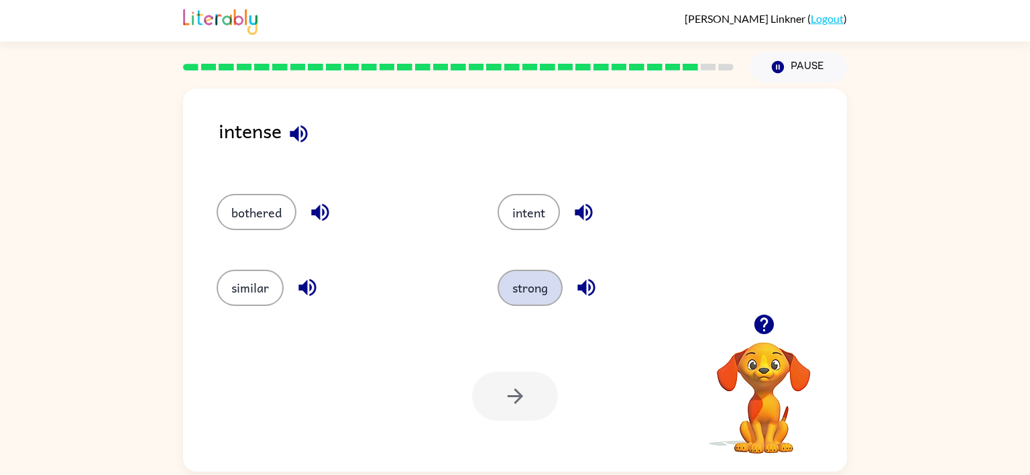
click at [511, 281] on button "strong" at bounding box center [530, 288] width 65 height 36
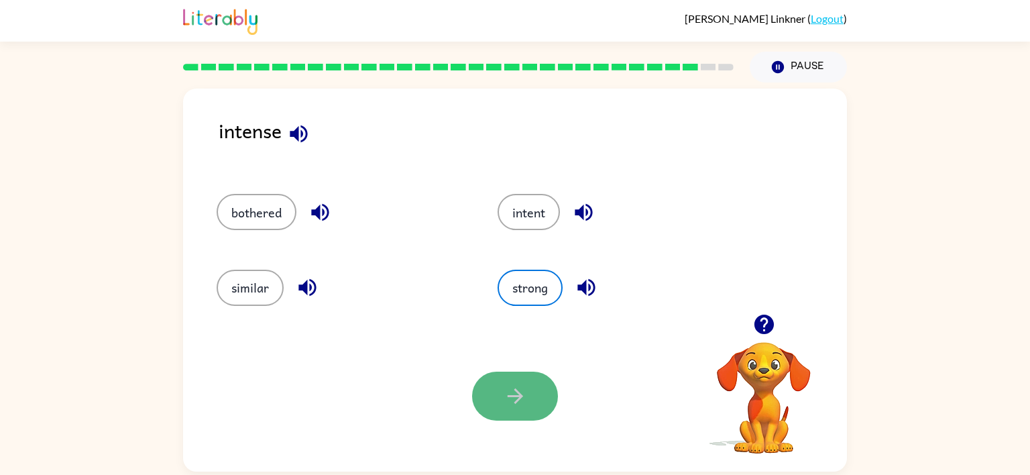
click at [498, 386] on button "button" at bounding box center [515, 396] width 86 height 49
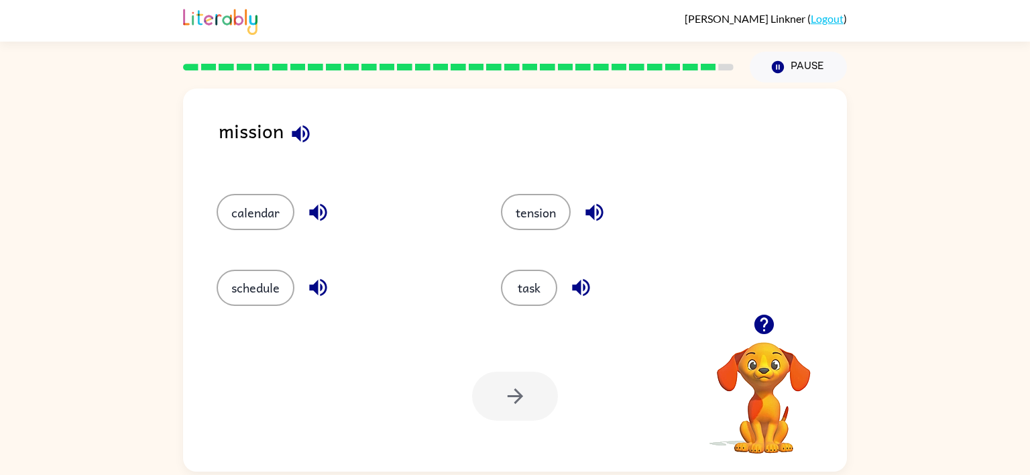
click at [530, 332] on div "Your browser must support playing .mp4 files to use Literably. Please try using…" at bounding box center [515, 396] width 664 height 151
click at [528, 298] on button "task" at bounding box center [529, 288] width 56 height 36
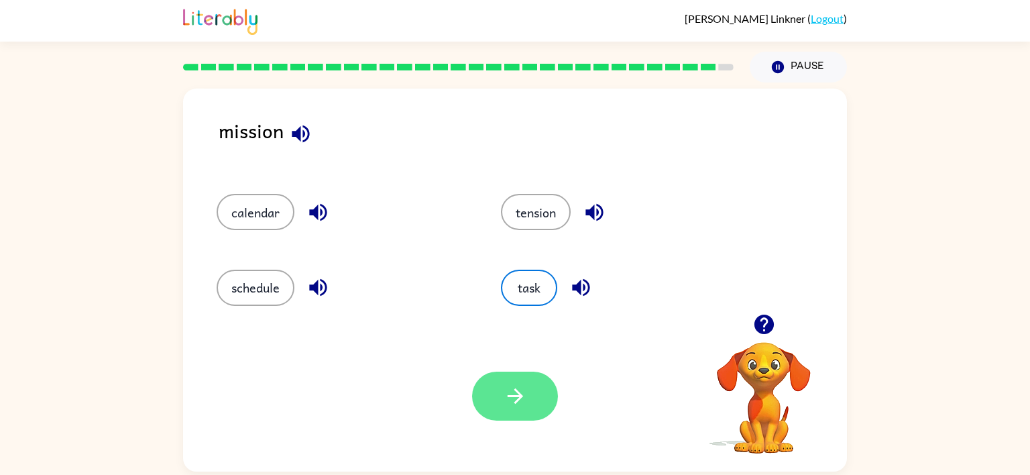
click at [530, 404] on button "button" at bounding box center [515, 396] width 86 height 49
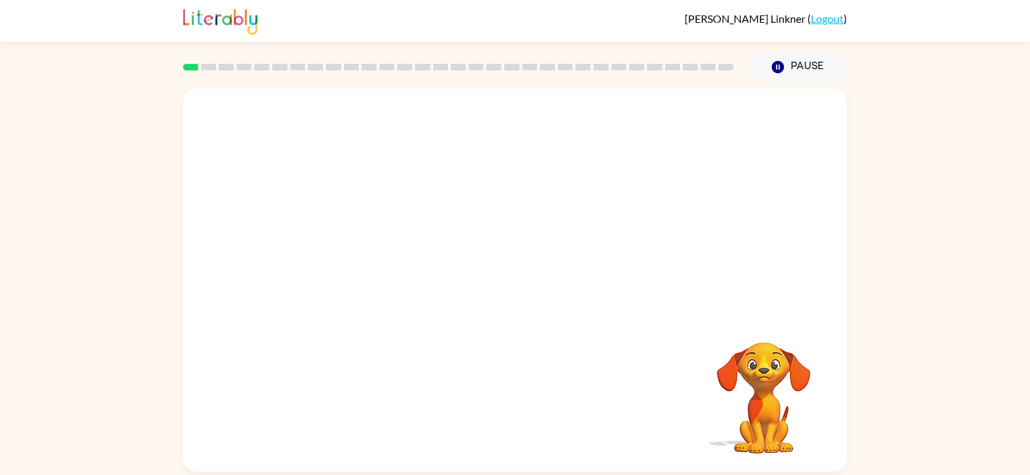
click at [183, 28] on link at bounding box center [220, 32] width 74 height 8
